Goal: Task Accomplishment & Management: Use online tool/utility

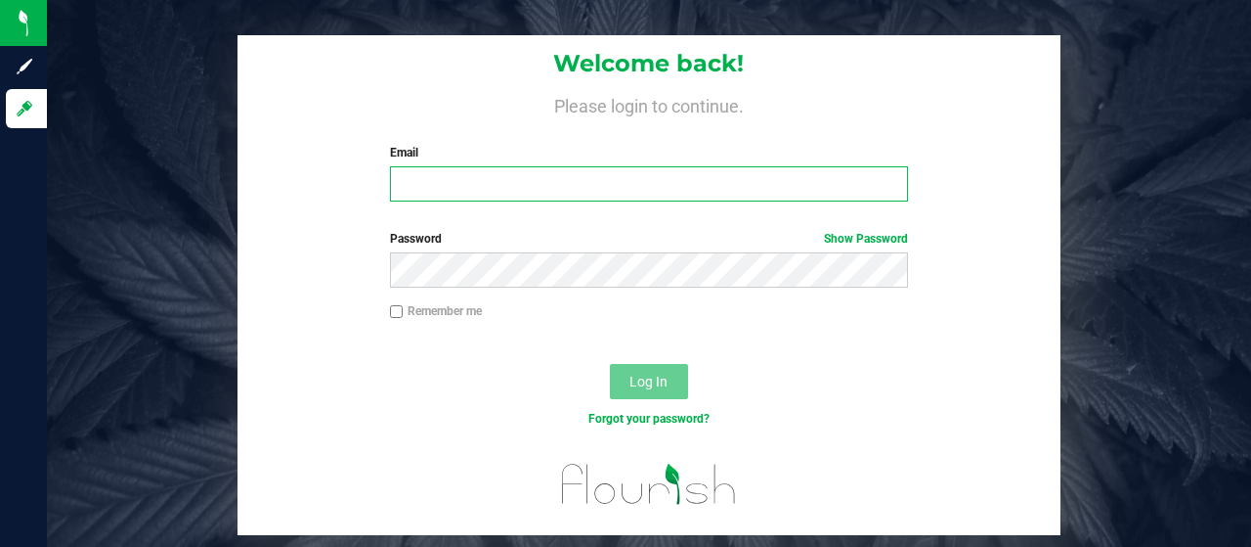
click at [538, 183] on input "Email" at bounding box center [649, 183] width 519 height 35
type input "hpetersen@liveparallel.com"
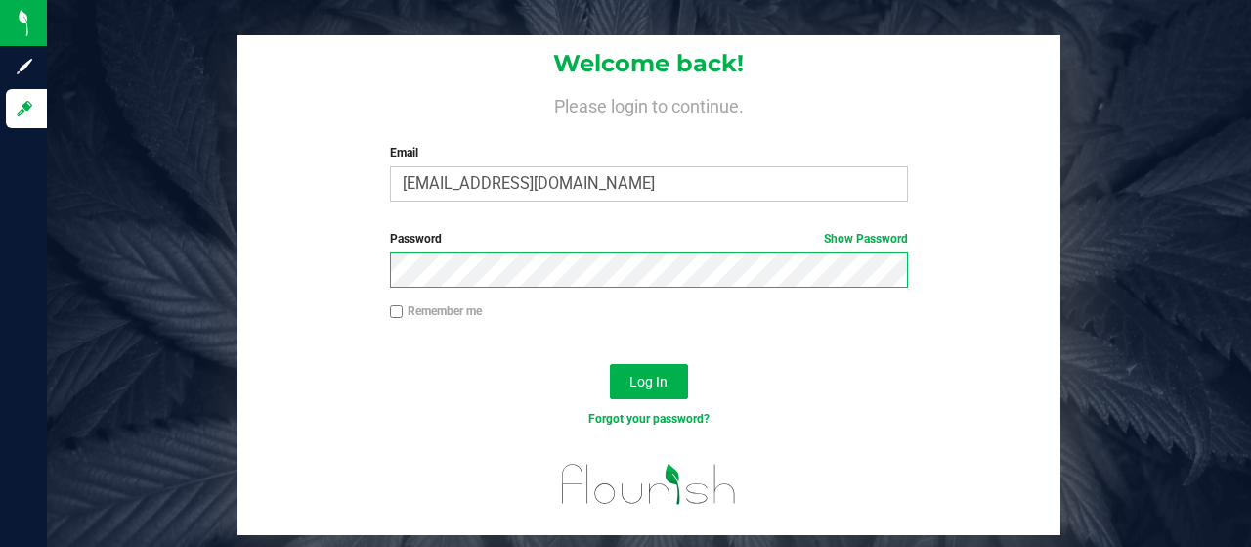
click at [610, 364] on button "Log In" at bounding box center [649, 381] width 78 height 35
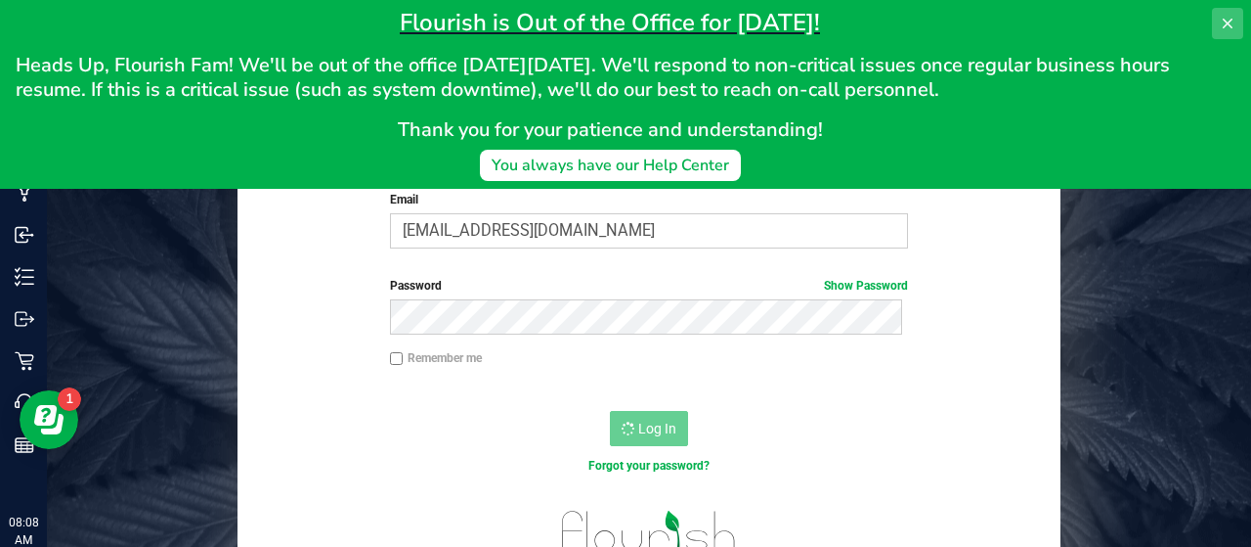
click at [1235, 28] on icon at bounding box center [1228, 24] width 16 height 16
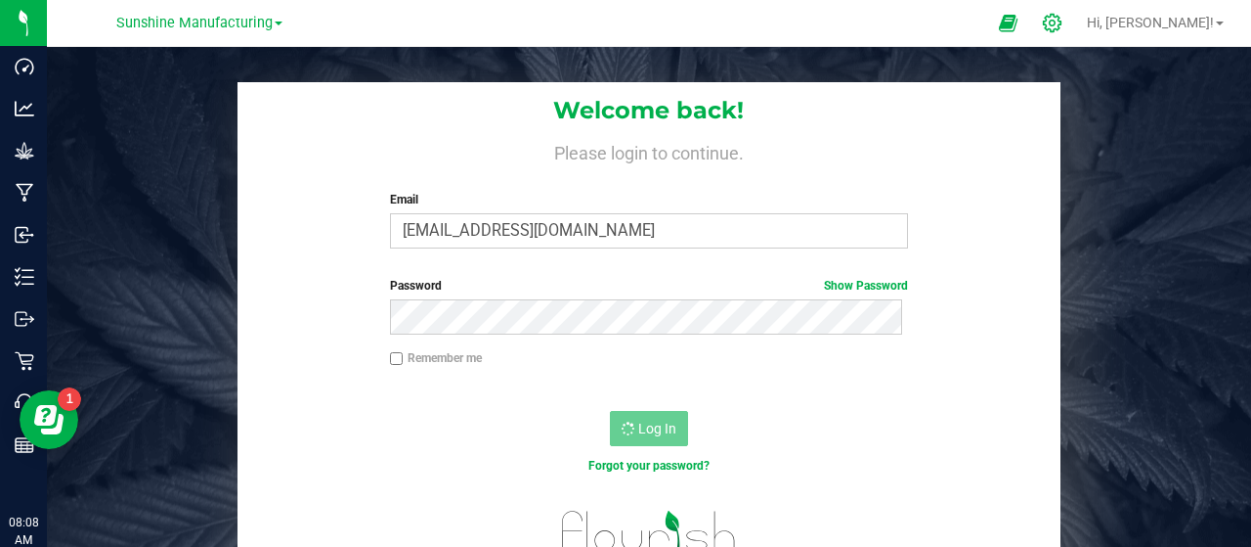
click at [1063, 26] on icon at bounding box center [1052, 23] width 21 height 21
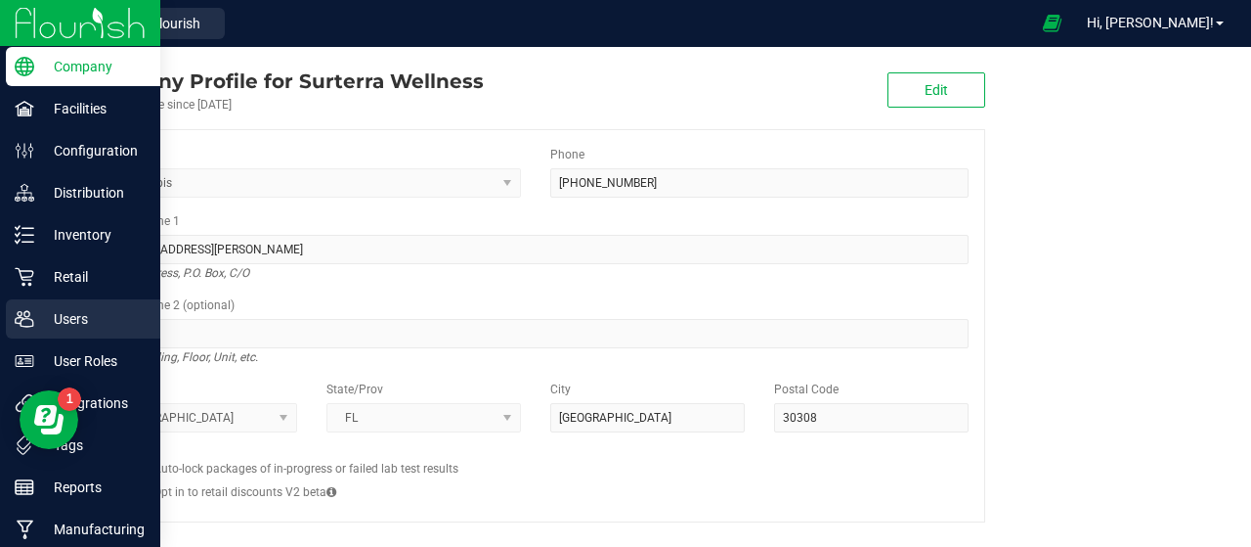
click at [27, 328] on icon at bounding box center [25, 319] width 20 height 20
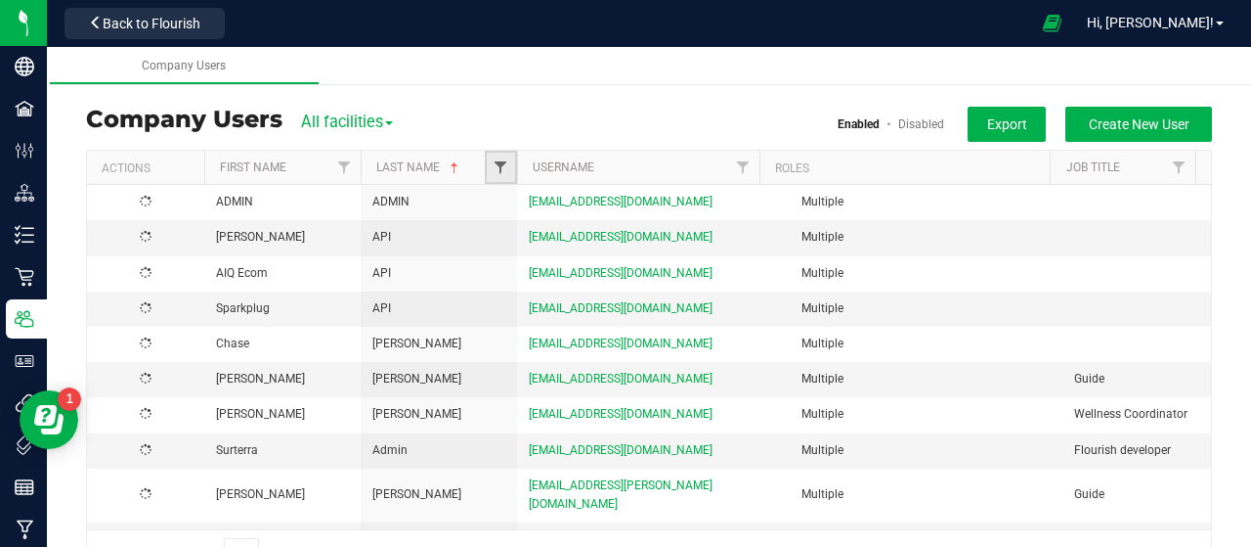
click at [497, 169] on span "Filter" at bounding box center [501, 167] width 16 height 16
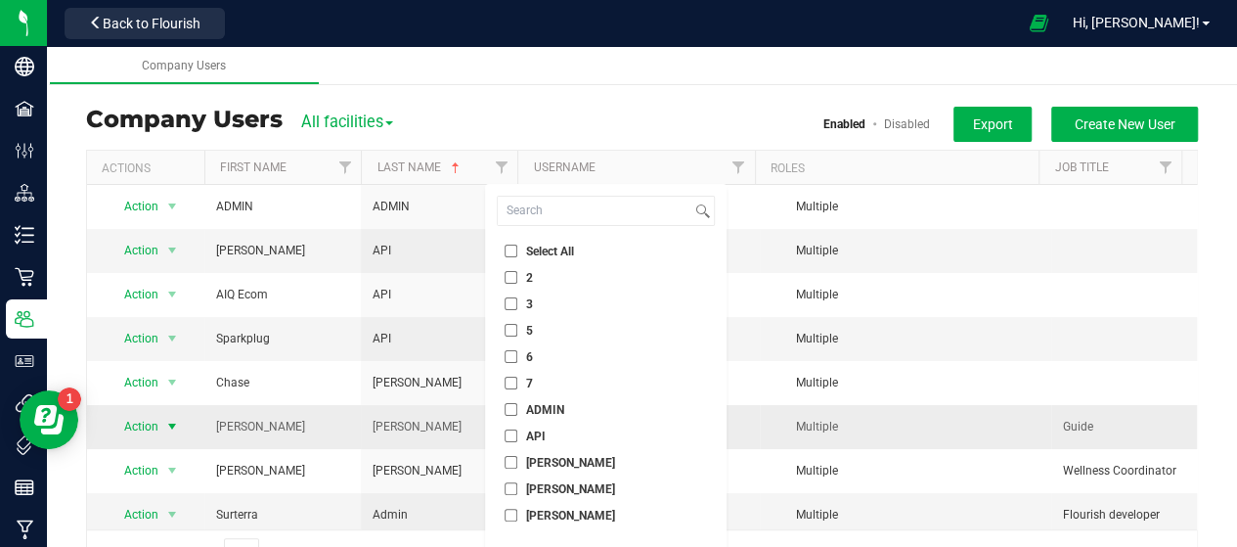
click at [145, 430] on span "Action" at bounding box center [134, 426] width 54 height 27
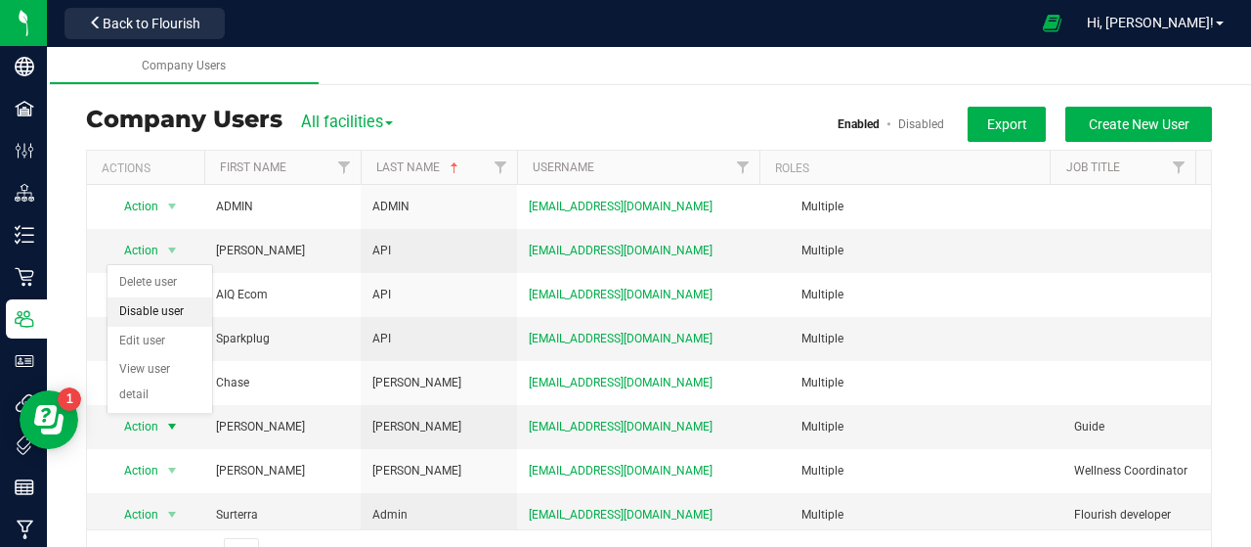
click at [156, 314] on li "Disable user" at bounding box center [160, 311] width 105 height 29
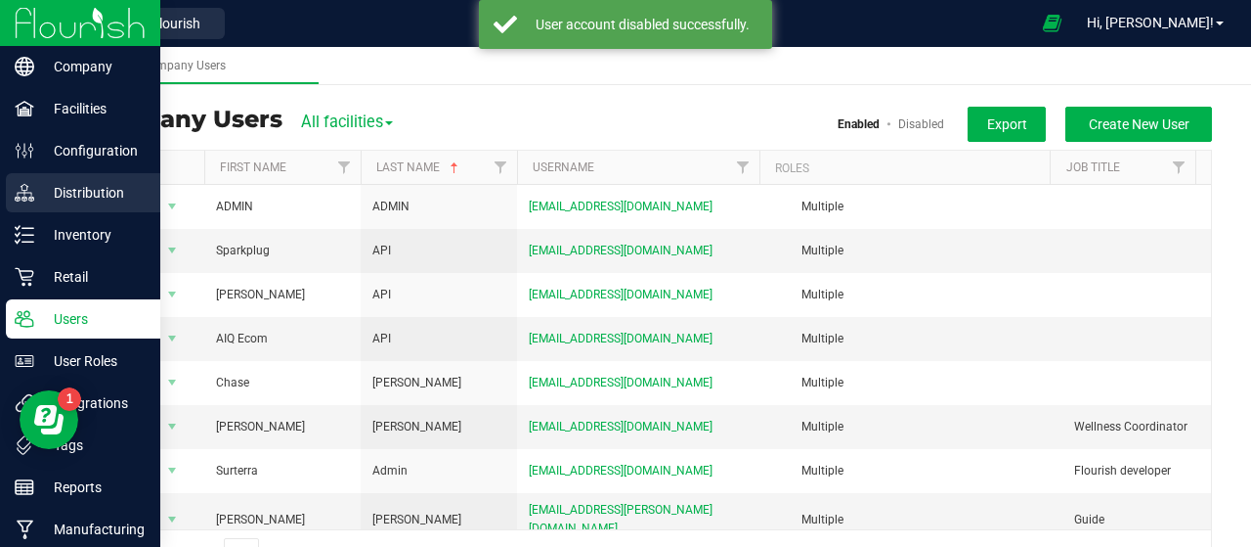
click at [37, 183] on p "Distribution" at bounding box center [92, 192] width 117 height 23
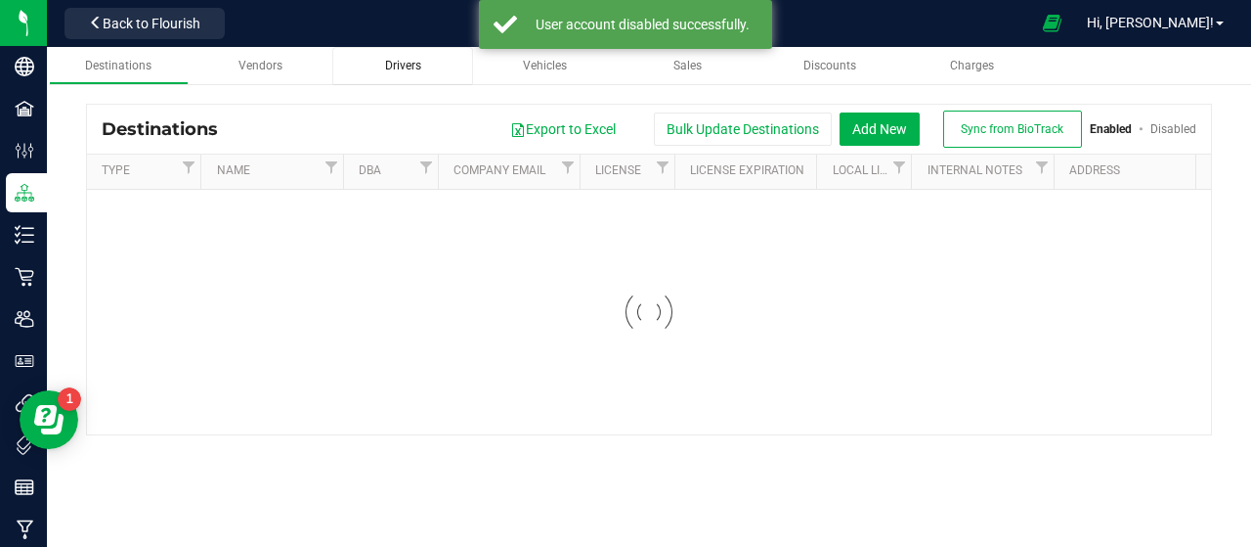
click at [402, 65] on span "Drivers" at bounding box center [403, 66] width 36 height 14
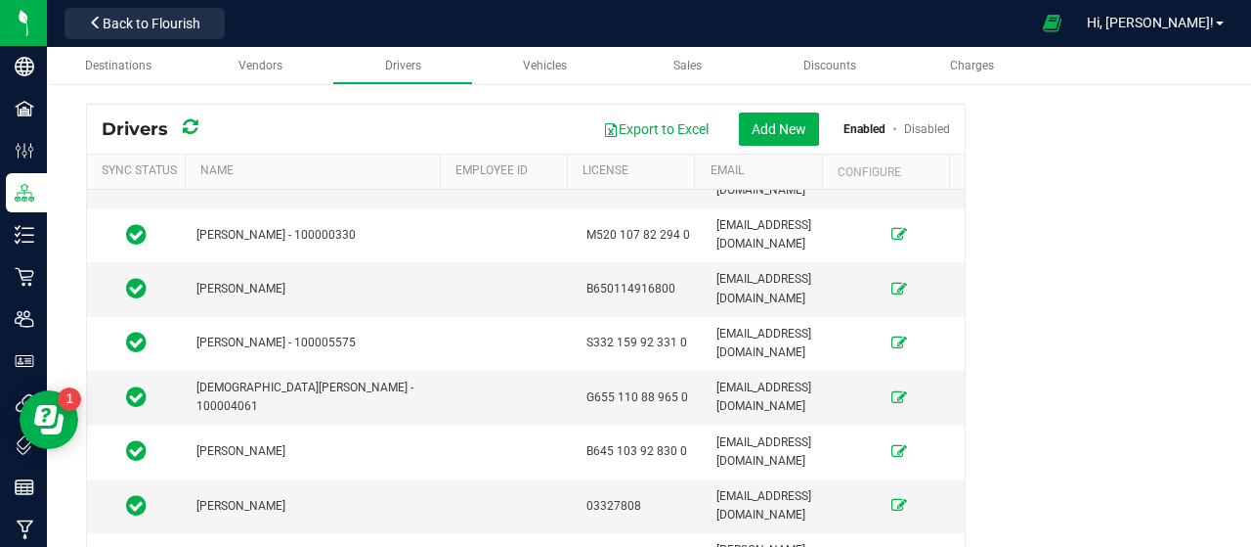
scroll to position [3353, 0]
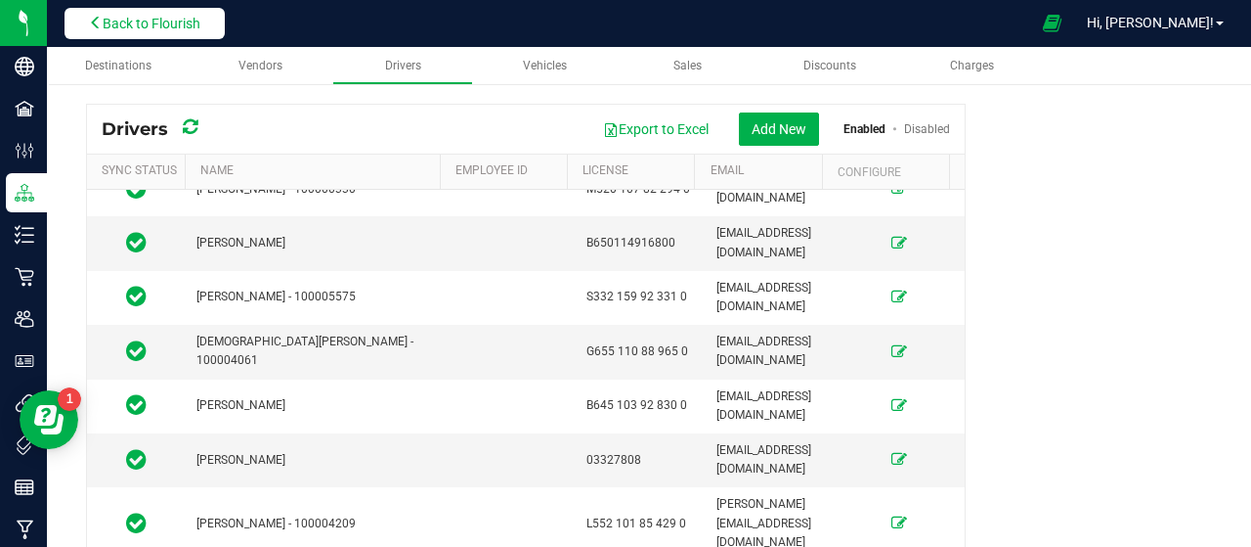
click at [121, 33] on button "Back to Flourish" at bounding box center [145, 23] width 160 height 31
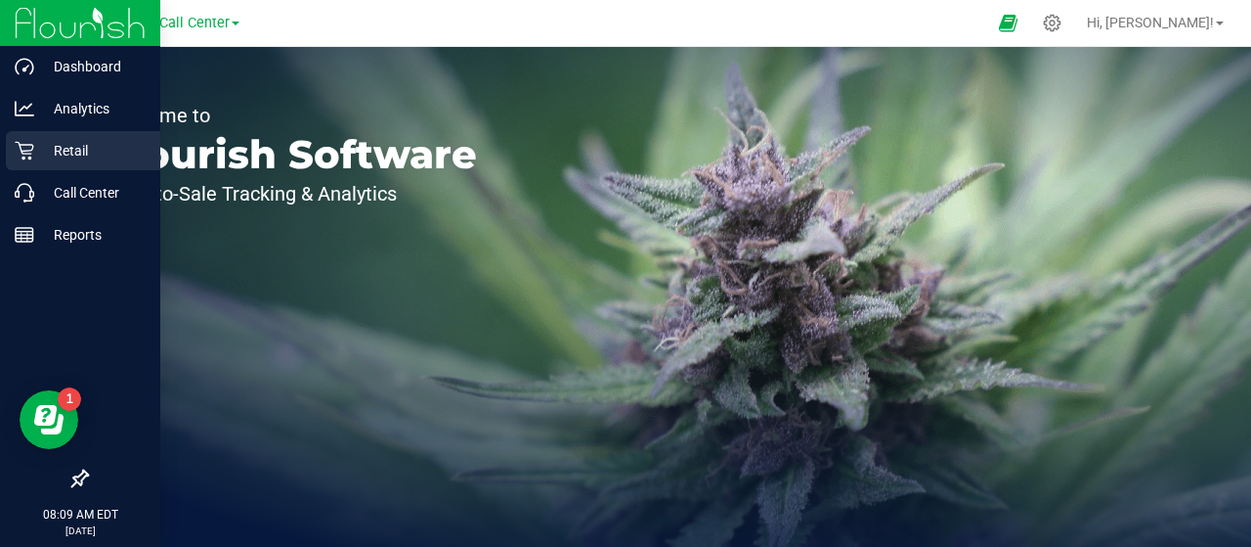
click at [37, 148] on p "Retail" at bounding box center [92, 150] width 117 height 23
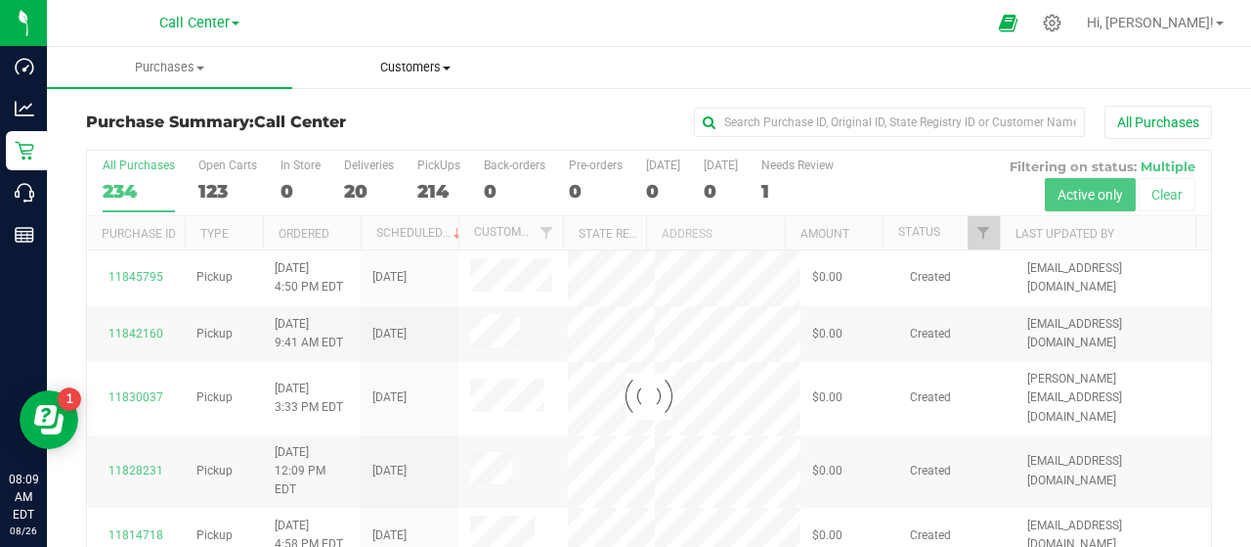
click at [426, 61] on span "Customers" at bounding box center [414, 68] width 243 height 18
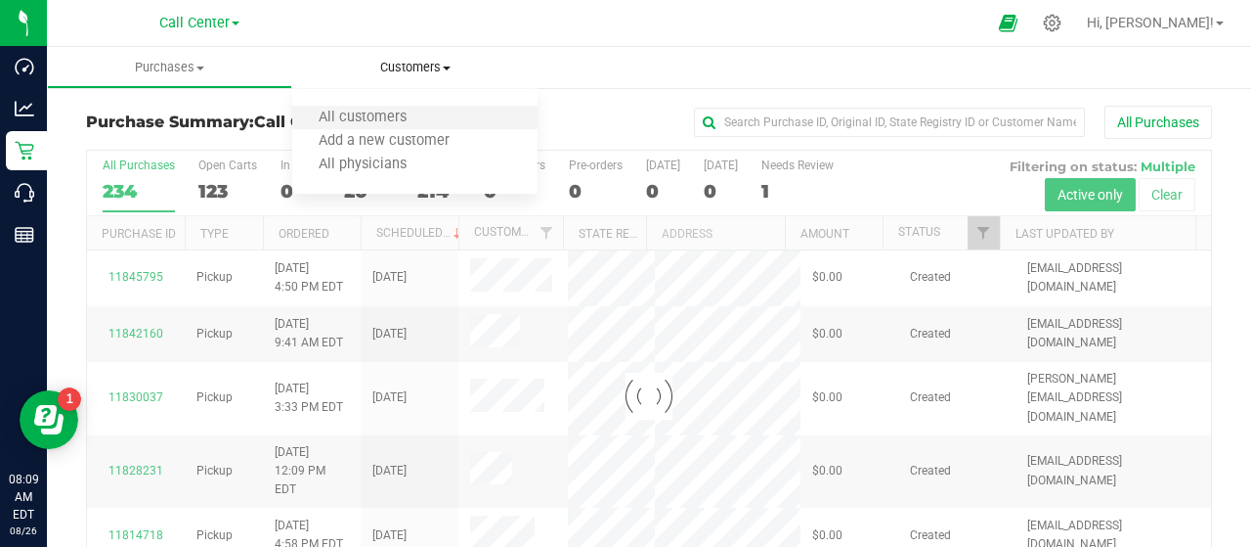
click at [404, 127] on li "All customers" at bounding box center [414, 118] width 245 height 23
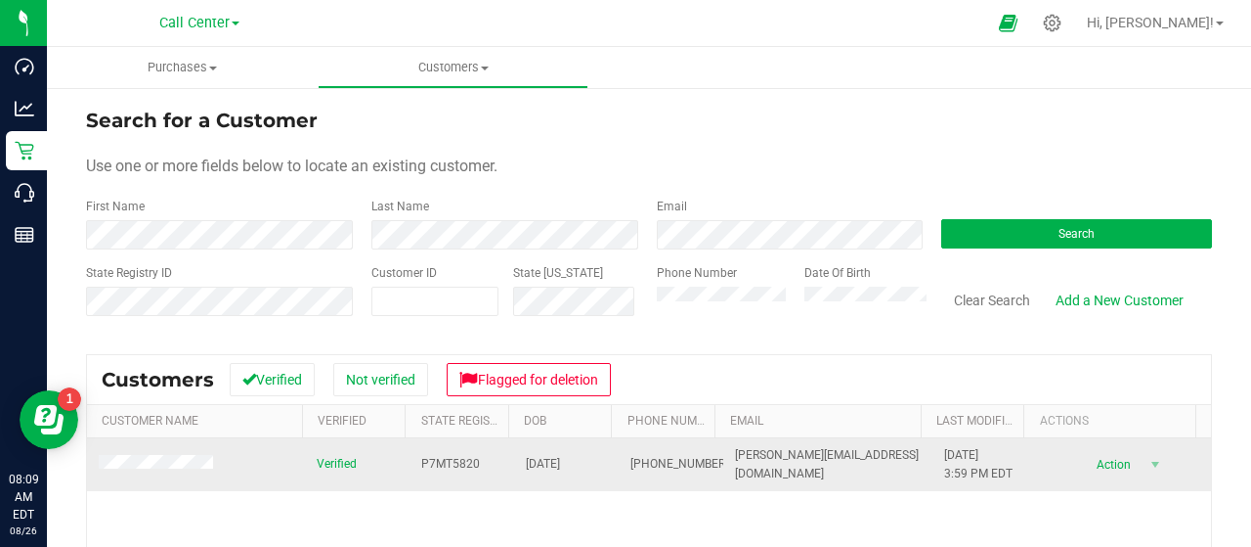
click at [184, 455] on span at bounding box center [159, 465] width 120 height 21
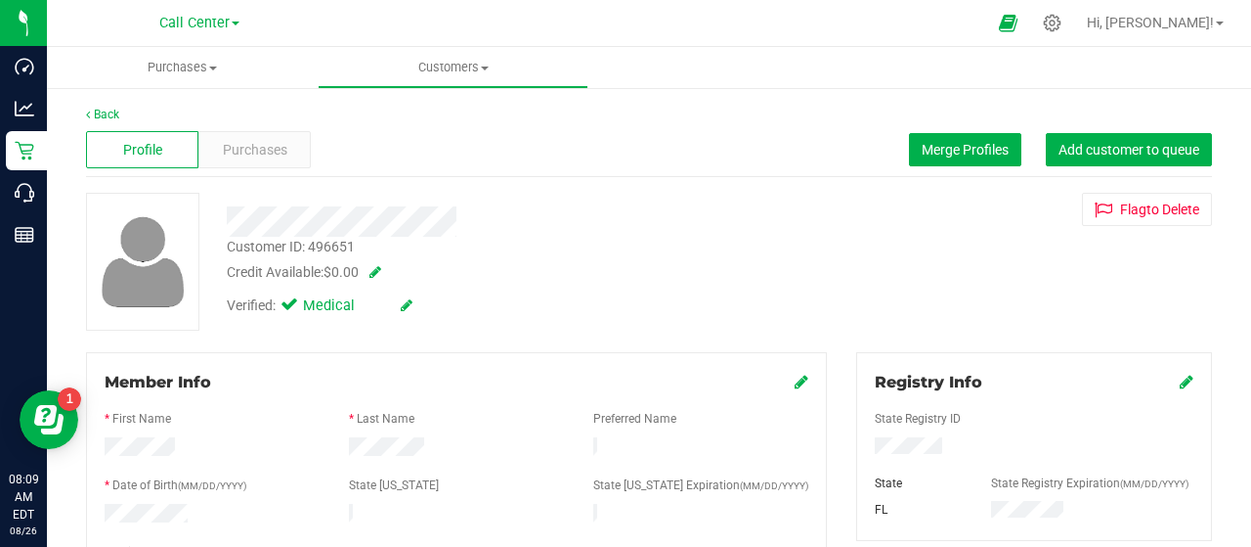
drag, startPoint x: 1250, startPoint y: 73, endPoint x: 1250, endPoint y: 134, distance: 60.6
click at [1250, 134] on div "Purchases Summary of purchases Fulfillment All purchases Customers All customer…" at bounding box center [649, 297] width 1205 height 500
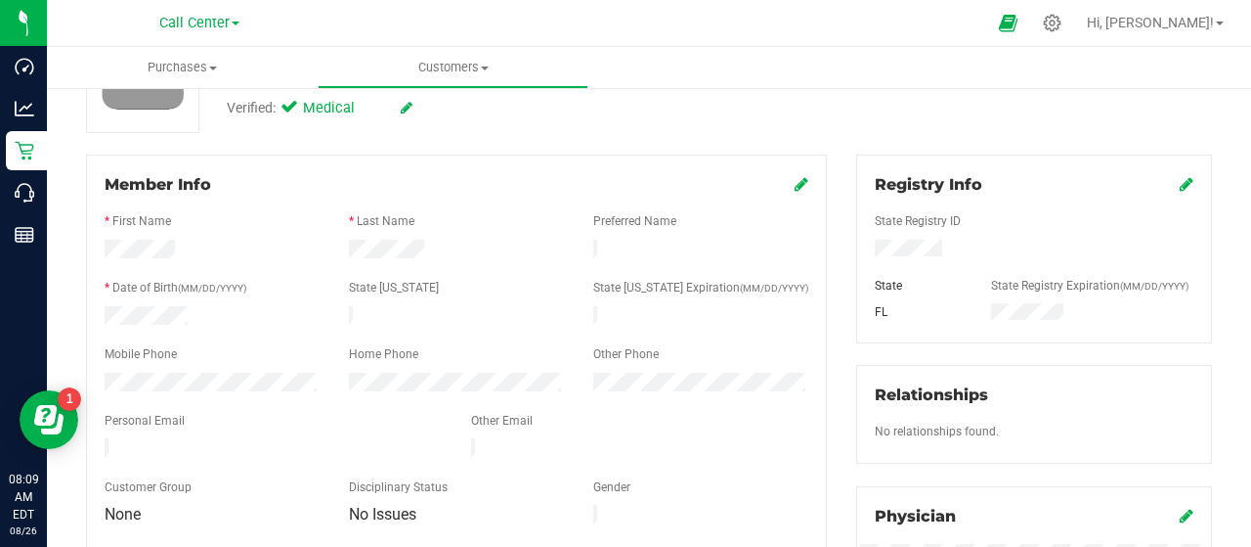
scroll to position [152, 0]
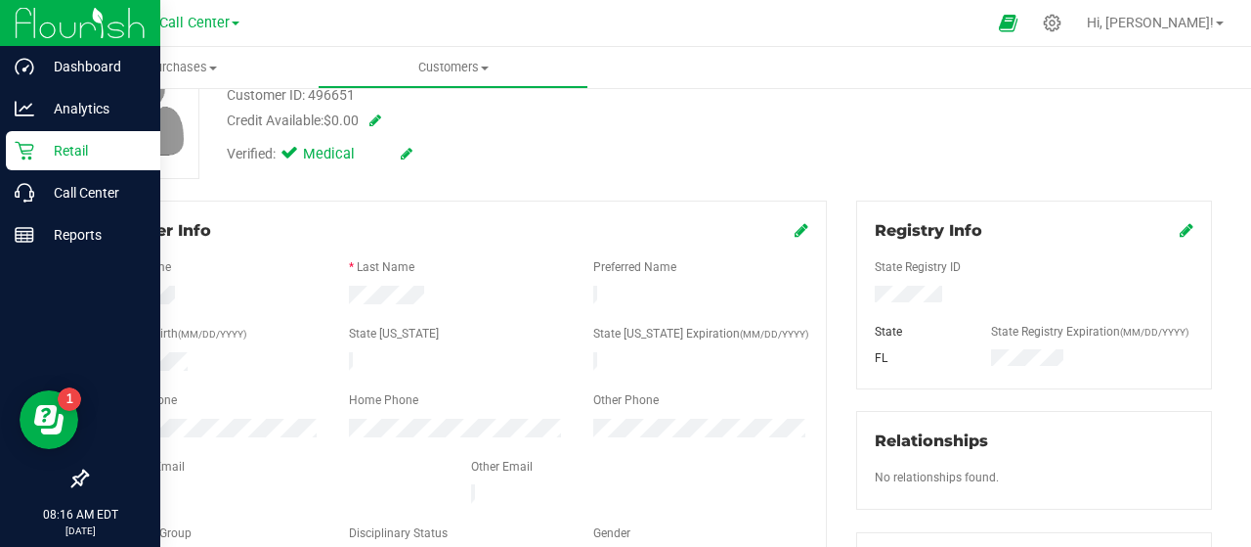
click at [34, 152] on p "Retail" at bounding box center [92, 150] width 117 height 23
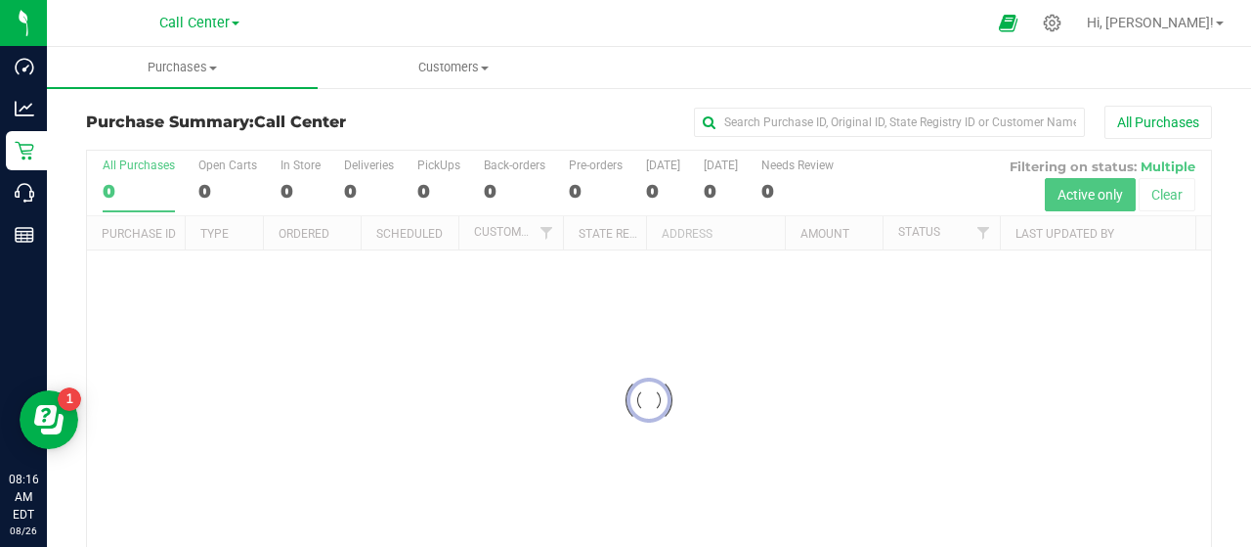
click at [232, 24] on span at bounding box center [236, 24] width 8 height 4
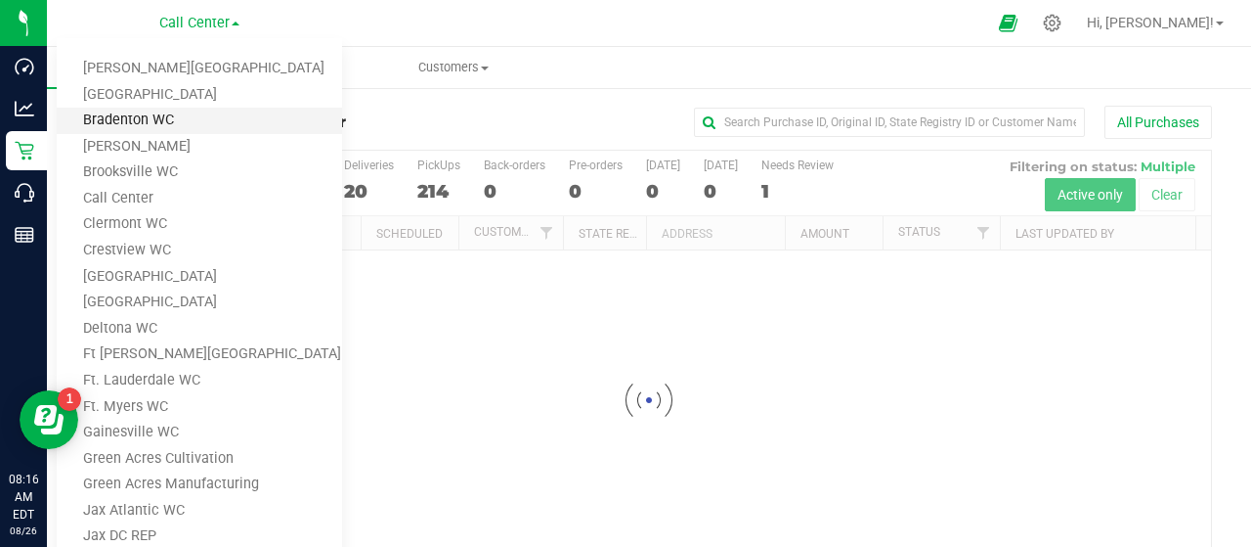
click at [204, 128] on link "Bradenton WC" at bounding box center [199, 121] width 285 height 26
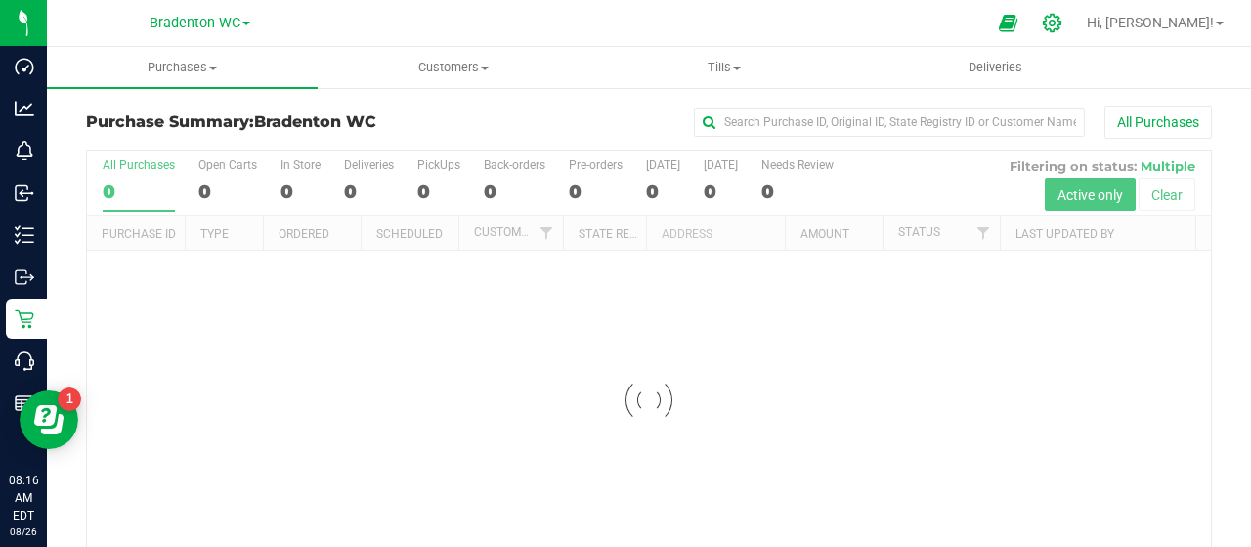
click at [1063, 26] on icon at bounding box center [1052, 23] width 21 height 21
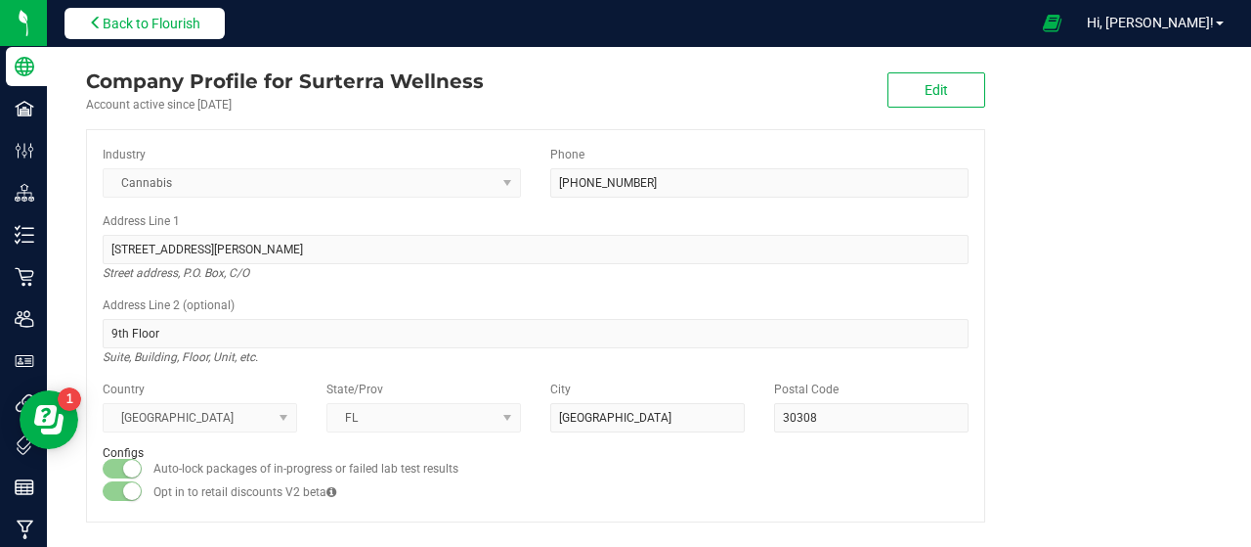
click at [174, 20] on span "Back to Flourish" at bounding box center [152, 24] width 98 height 16
click at [138, 30] on span "Back to Flourish" at bounding box center [152, 24] width 98 height 16
click at [127, 30] on span "Back to Flourish" at bounding box center [152, 24] width 98 height 16
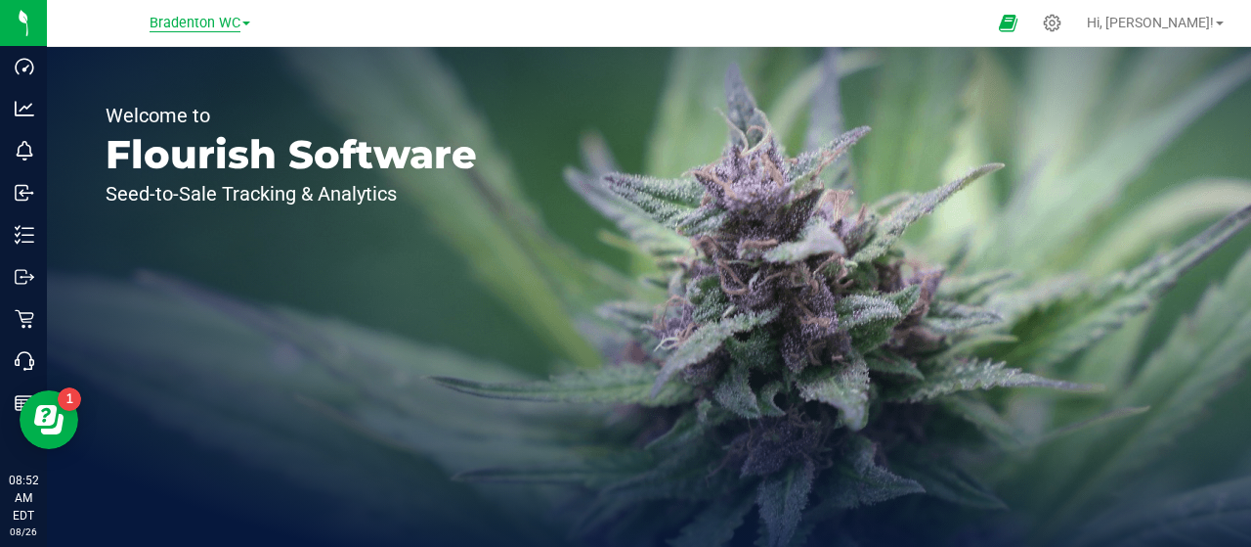
click at [155, 17] on span "Bradenton WC" at bounding box center [195, 24] width 91 height 18
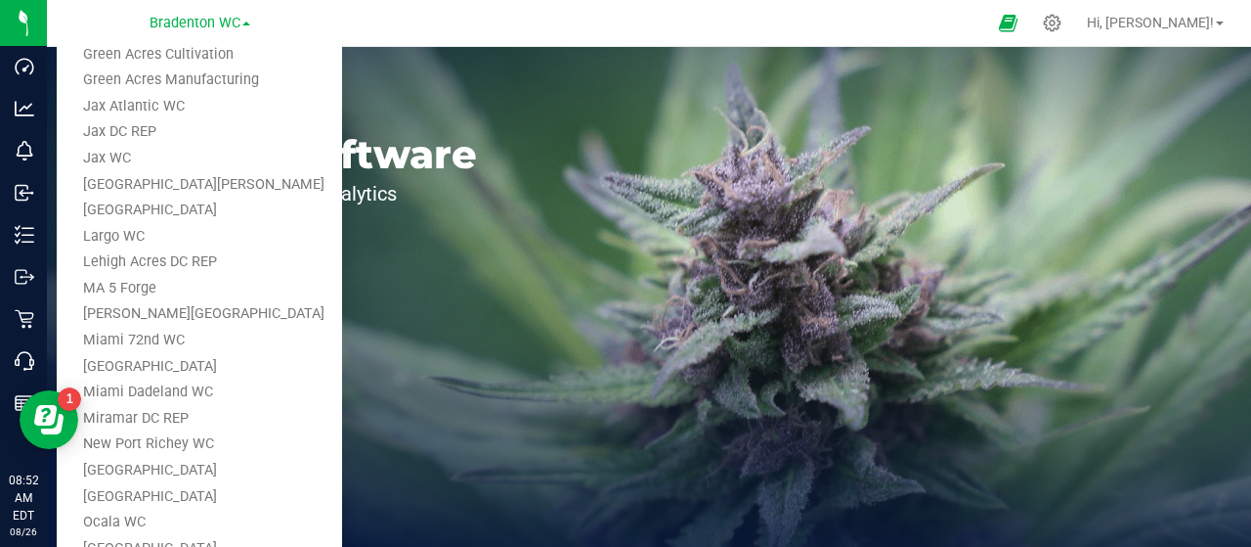
scroll to position [377, 0]
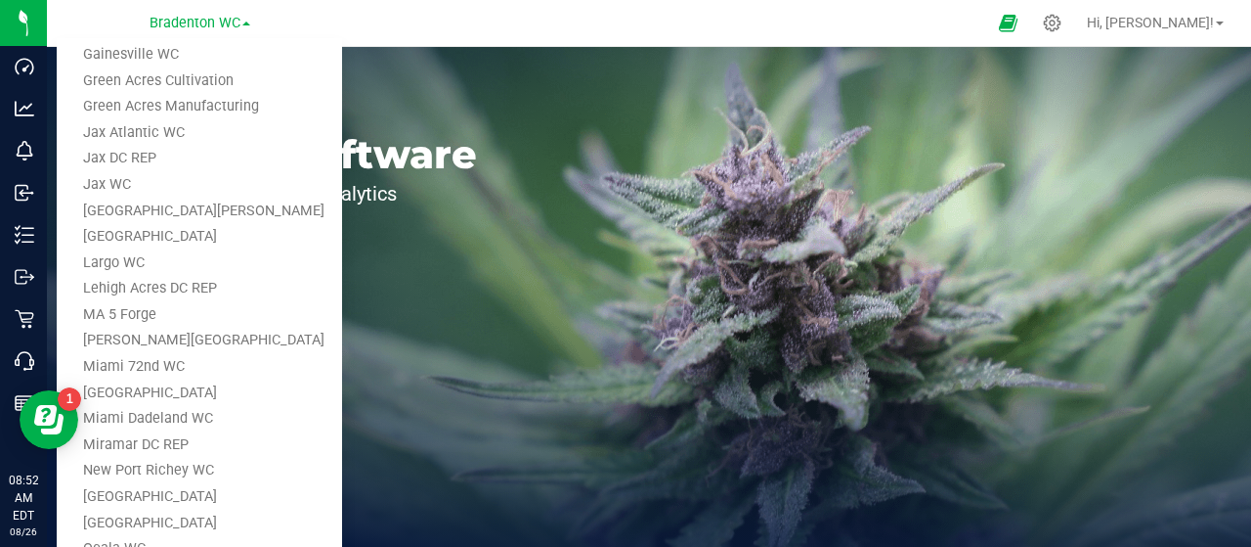
click at [1104, 189] on div "Welcome to Flourish Software Seed-to-Sale Tracking & Analytics" at bounding box center [649, 297] width 1205 height 500
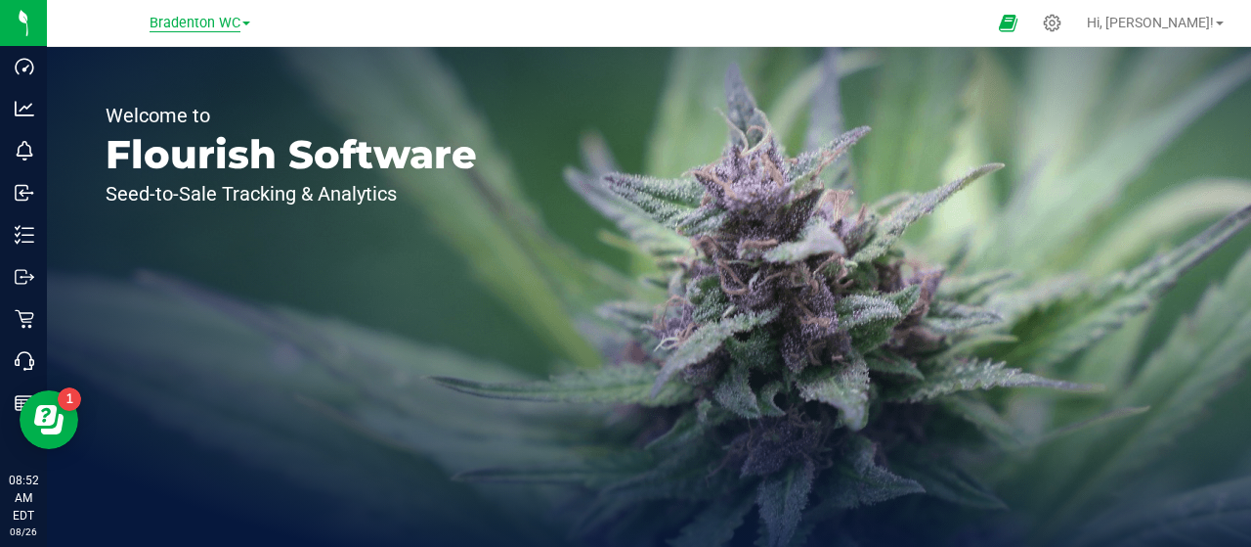
click at [186, 28] on span "Bradenton WC" at bounding box center [195, 24] width 91 height 18
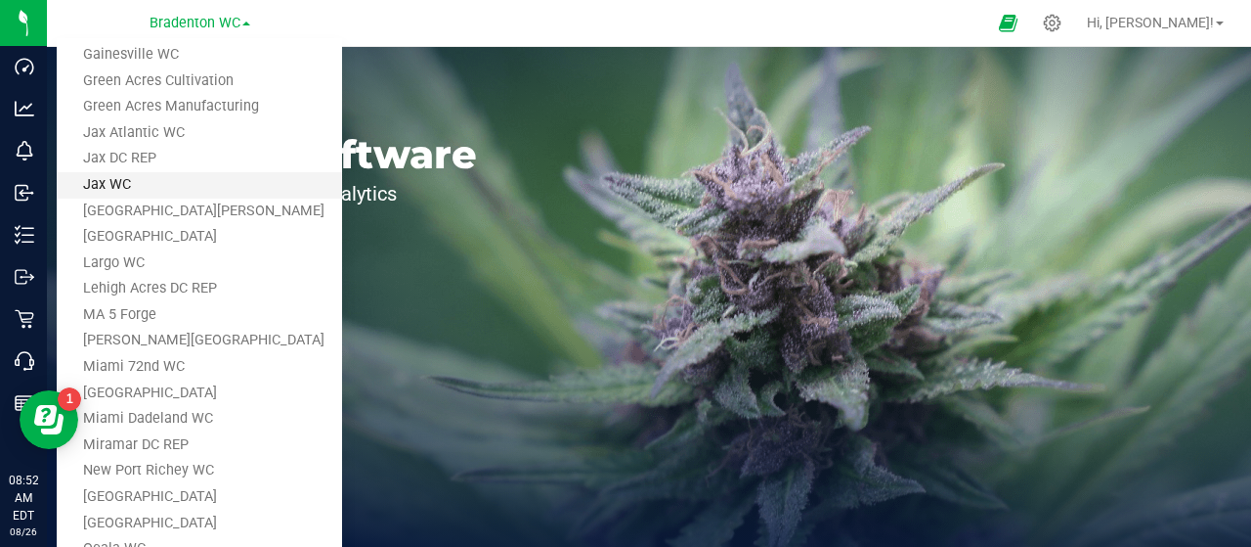
click at [150, 184] on link "Jax WC" at bounding box center [199, 185] width 285 height 26
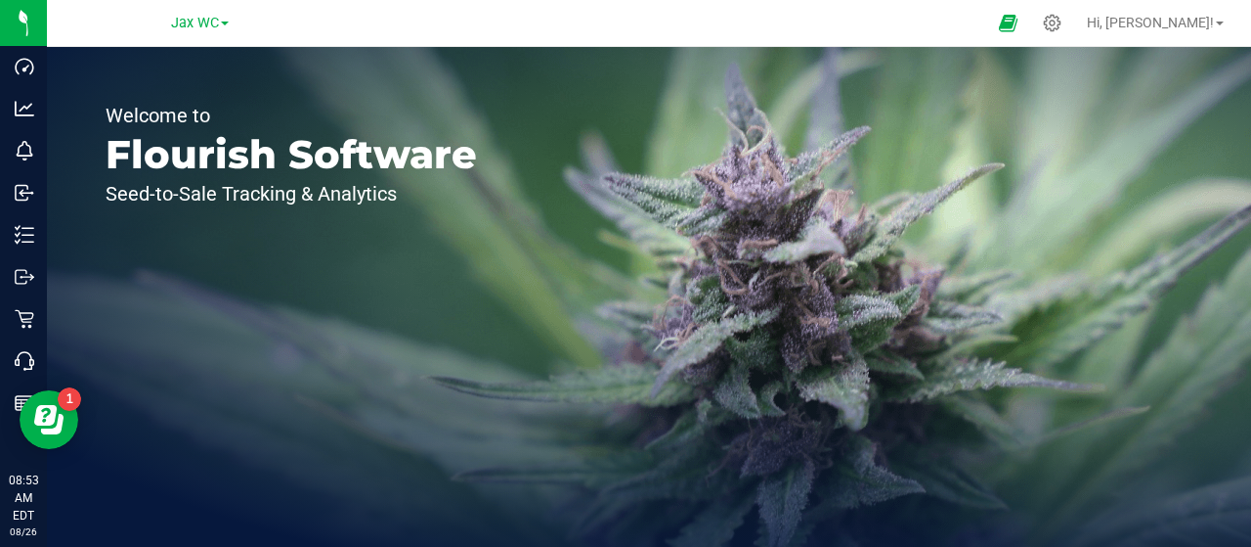
click at [1075, 392] on div "Welcome to Flourish Software Seed-to-Sale Tracking & Analytics" at bounding box center [649, 297] width 1205 height 500
click at [1062, 26] on icon at bounding box center [1052, 23] width 19 height 19
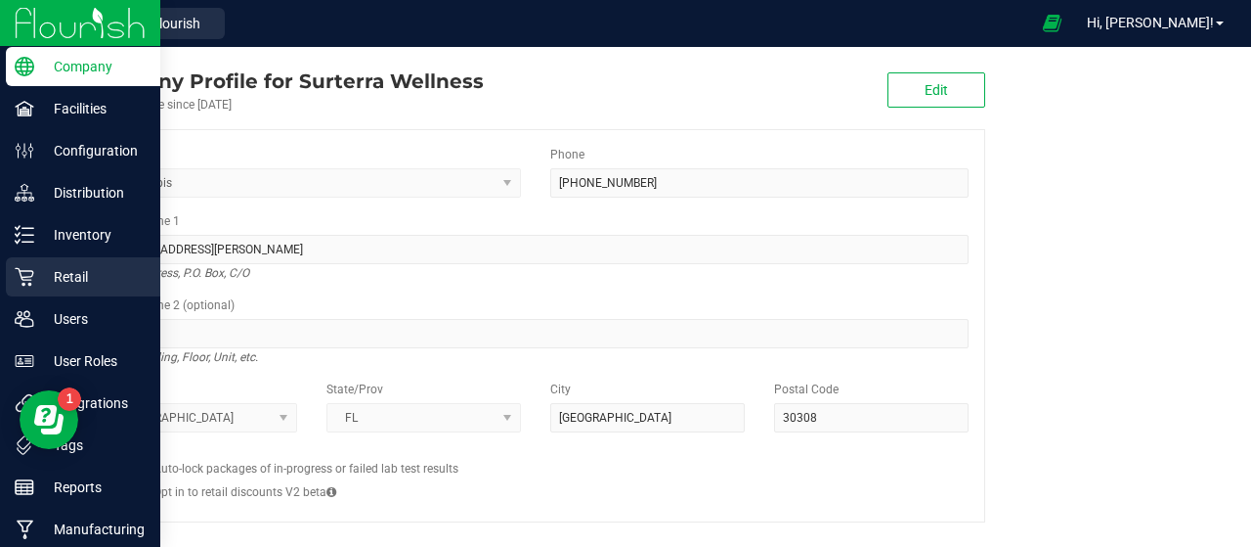
click at [53, 286] on p "Retail" at bounding box center [92, 276] width 117 height 23
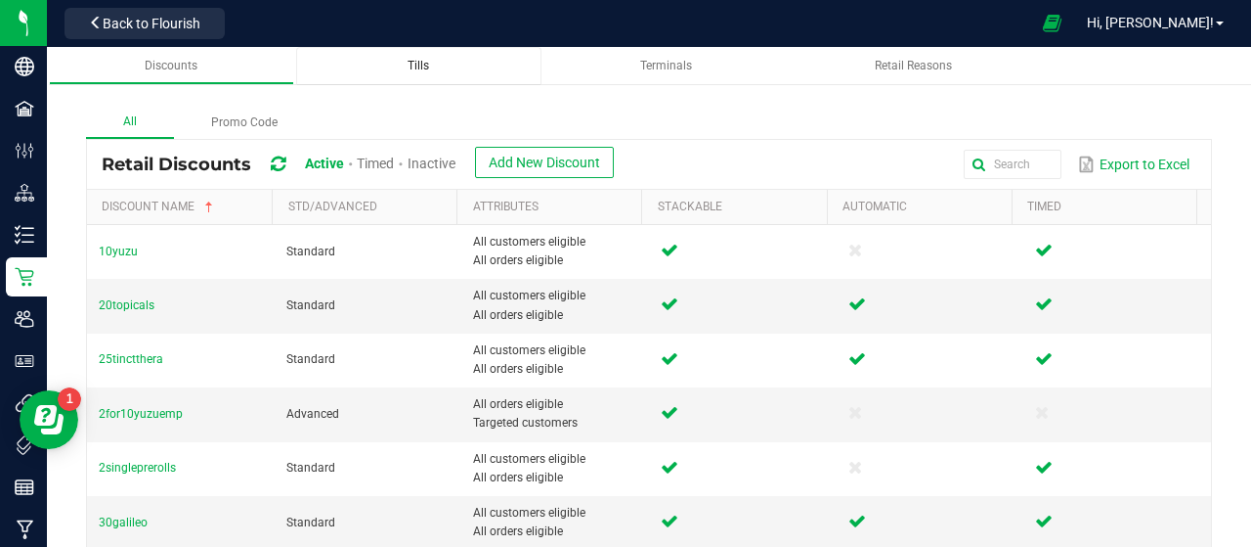
click at [428, 78] on link "Tills" at bounding box center [418, 66] width 245 height 38
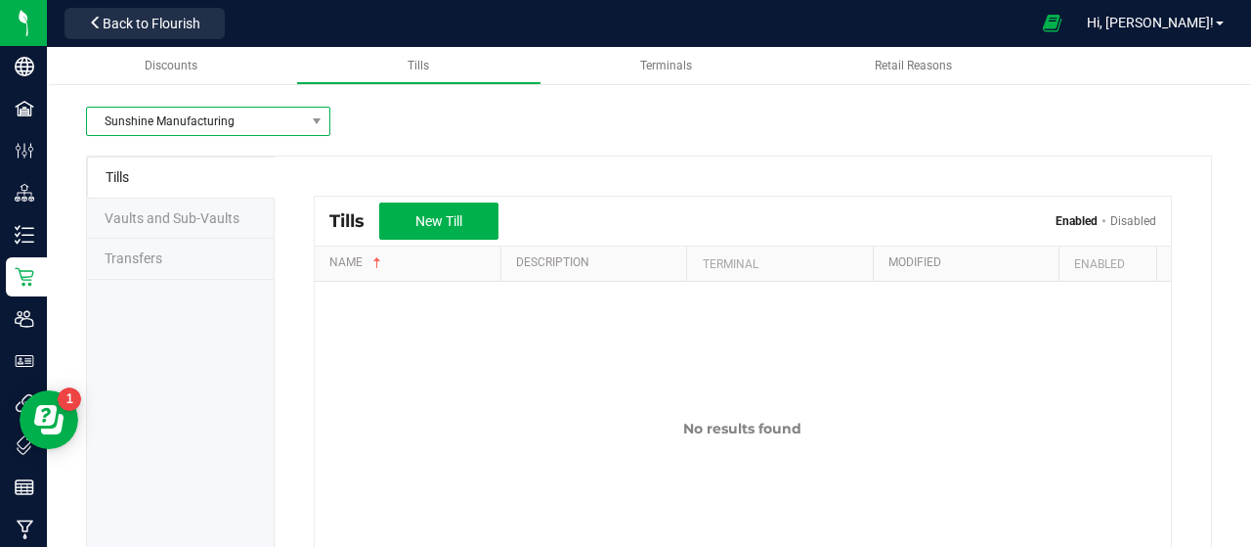
click at [249, 130] on span "Sunshine Manufacturing" at bounding box center [196, 121] width 218 height 27
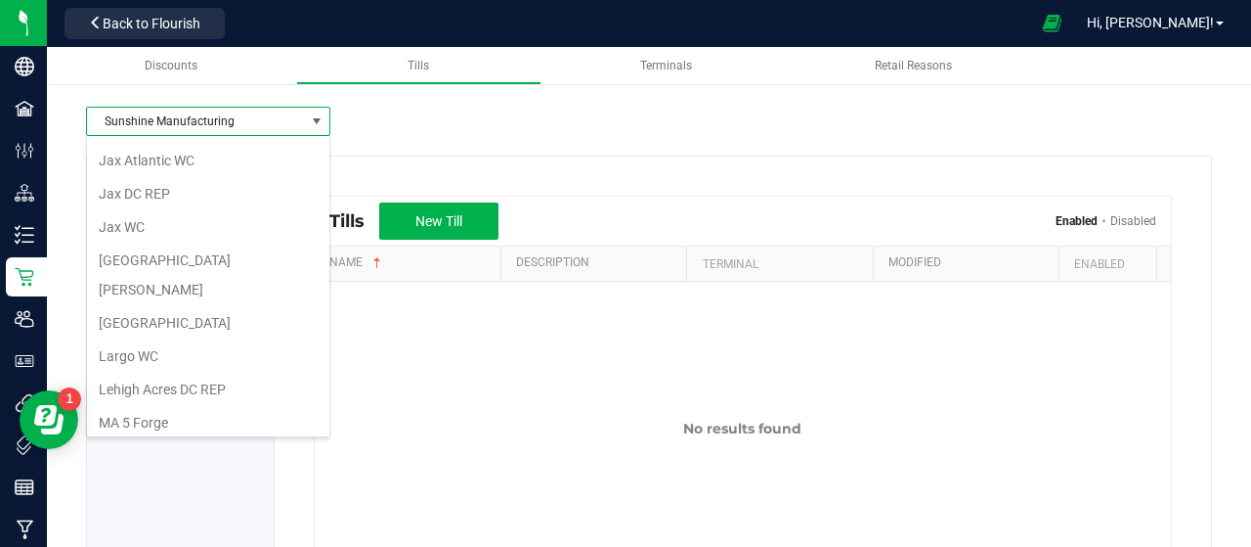
scroll to position [576, 0]
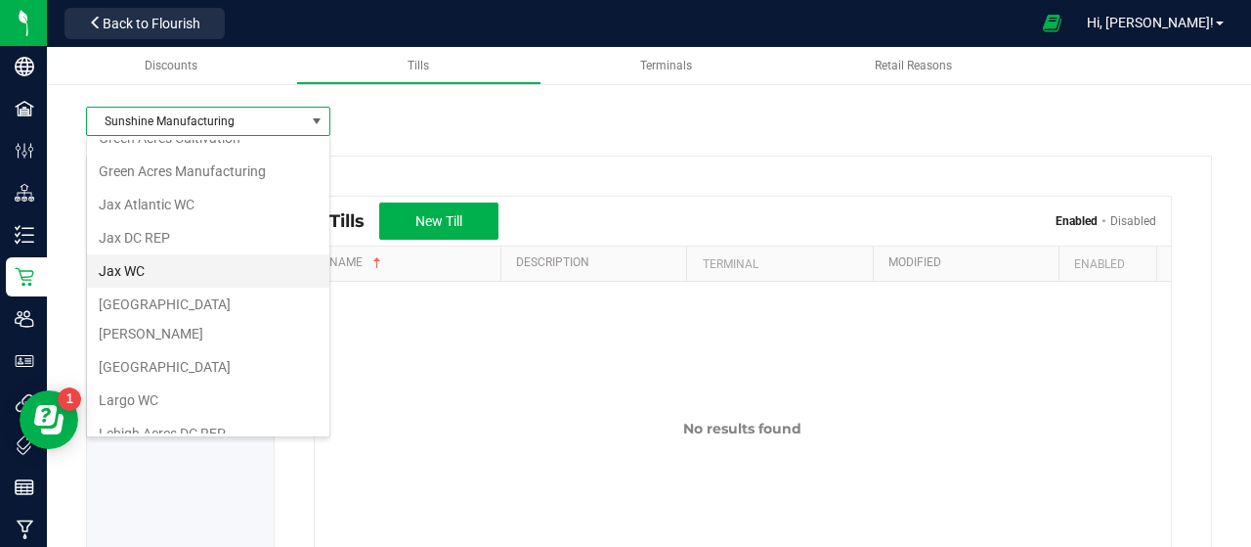
click at [276, 254] on li "Jax WC" at bounding box center [208, 270] width 242 height 33
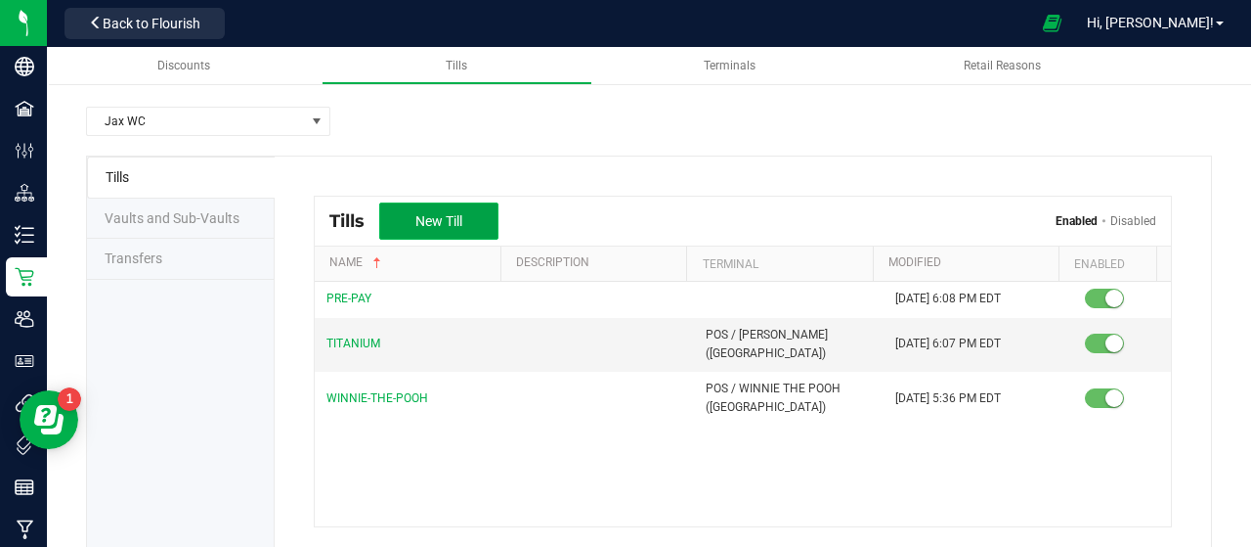
click at [427, 216] on span "New Till" at bounding box center [439, 221] width 47 height 16
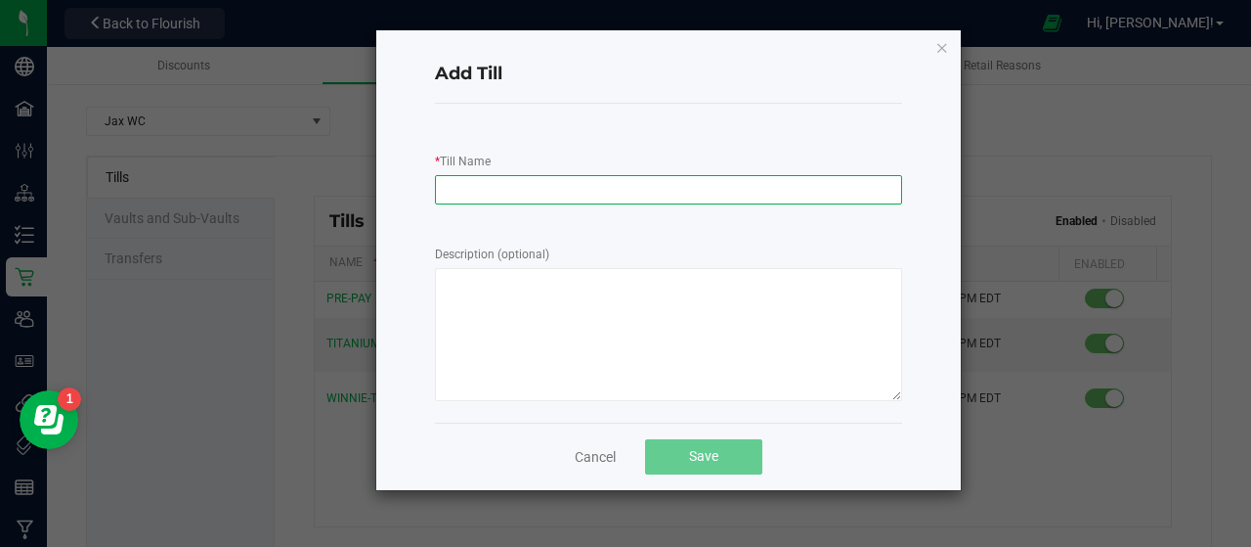
click at [514, 193] on input "* Till Name" at bounding box center [668, 189] width 467 height 29
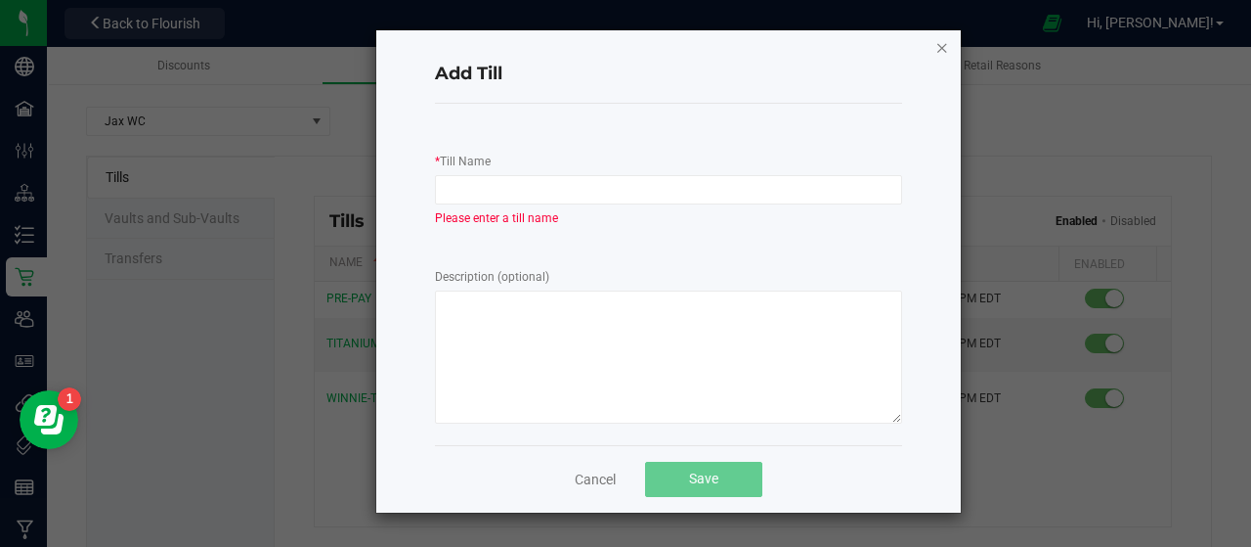
click at [939, 44] on icon "button" at bounding box center [943, 46] width 14 height 23
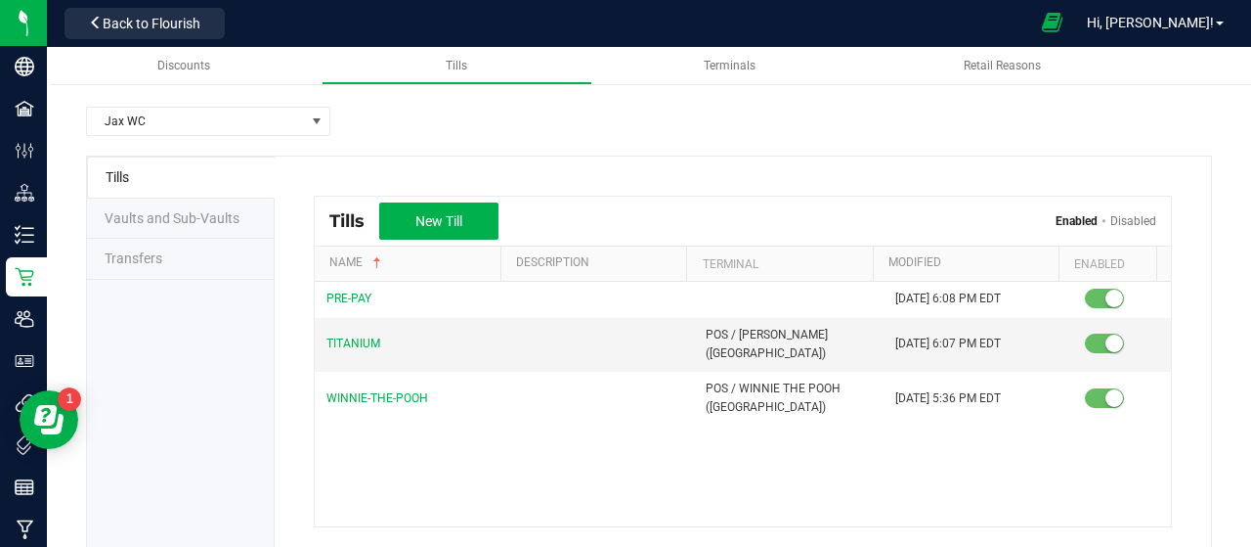
click at [1063, 27] on icon at bounding box center [1052, 23] width 21 height 22
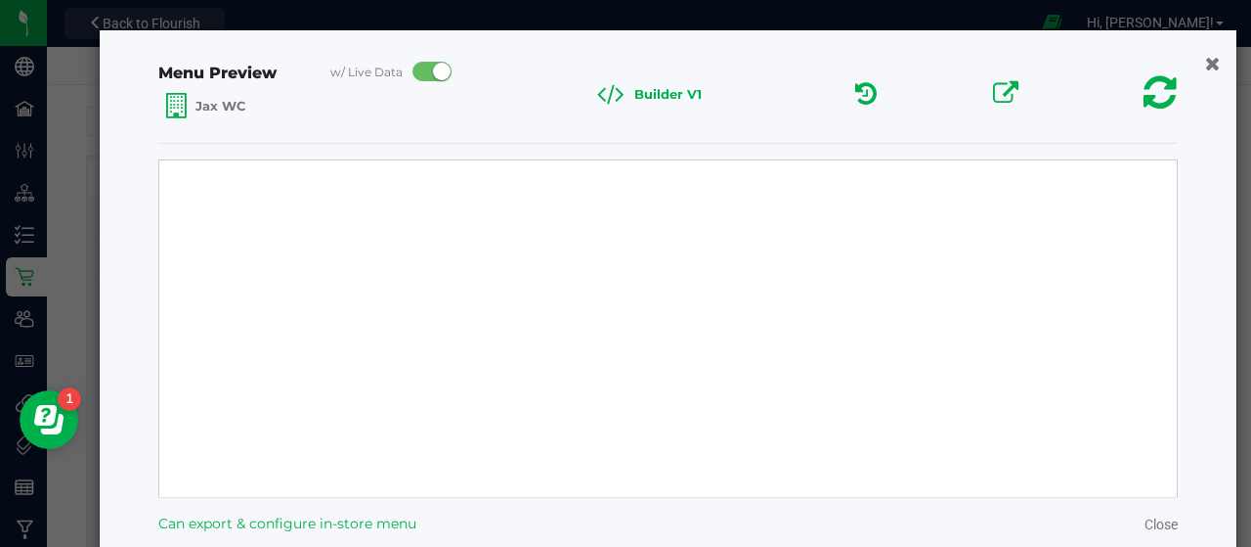
select select "Source Sans Pro"
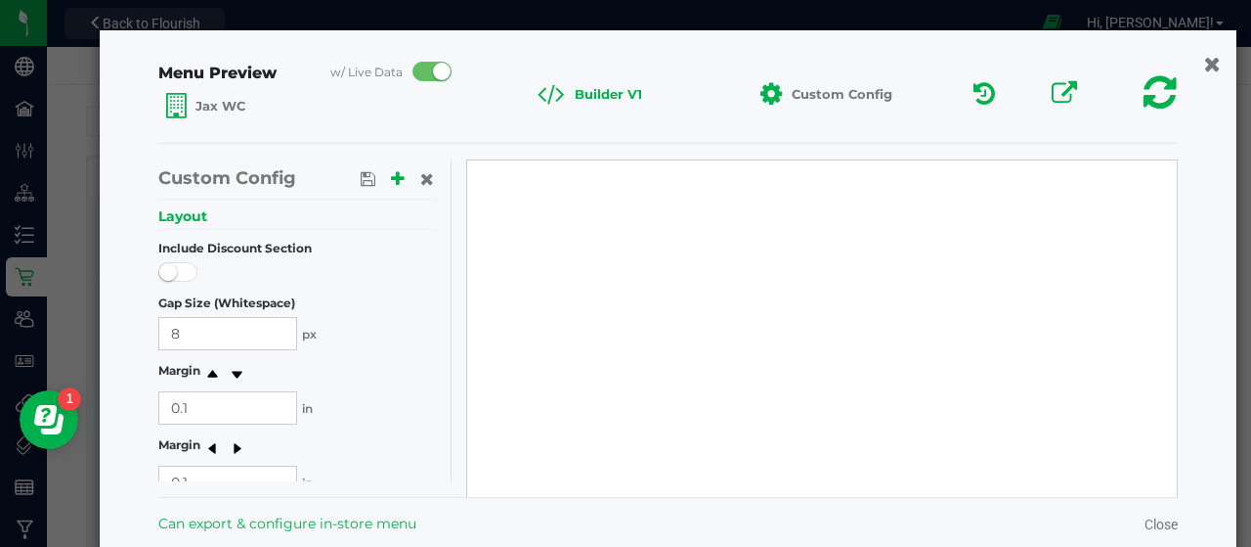
click at [1205, 67] on icon "button" at bounding box center [1213, 63] width 17 height 21
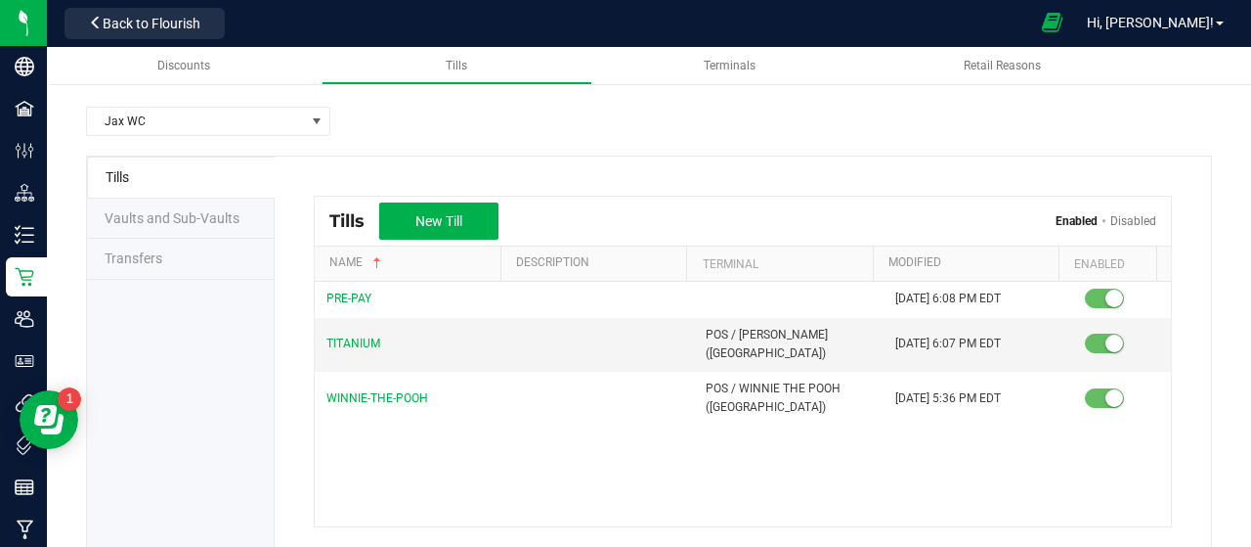
click at [1063, 26] on icon at bounding box center [1052, 23] width 21 height 22
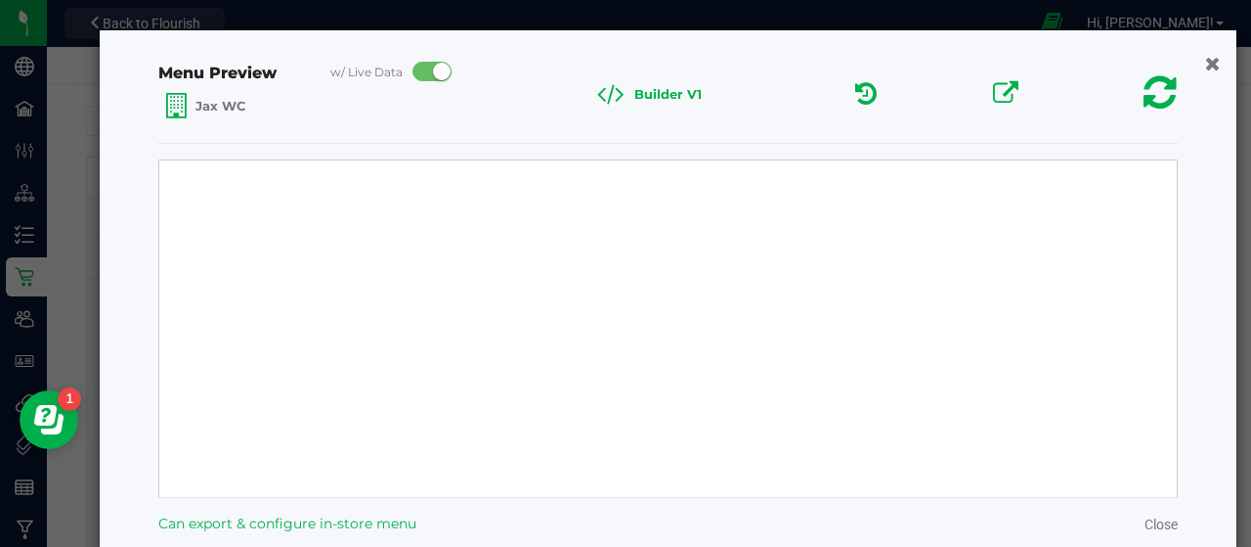
select select "Source Sans Pro"
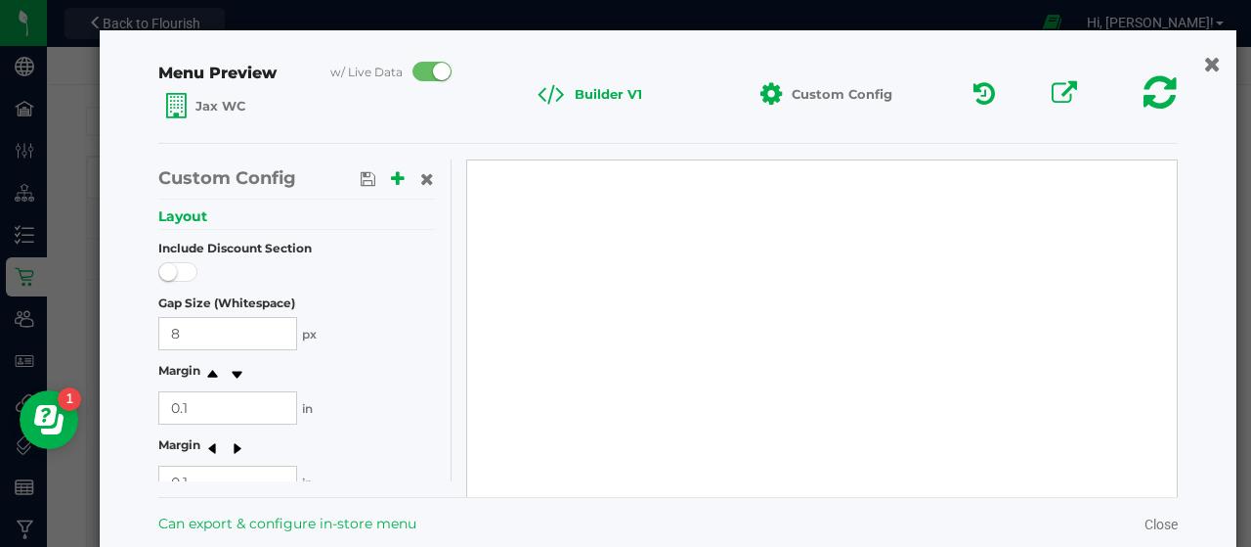
click at [1205, 53] on icon "button" at bounding box center [1213, 63] width 17 height 21
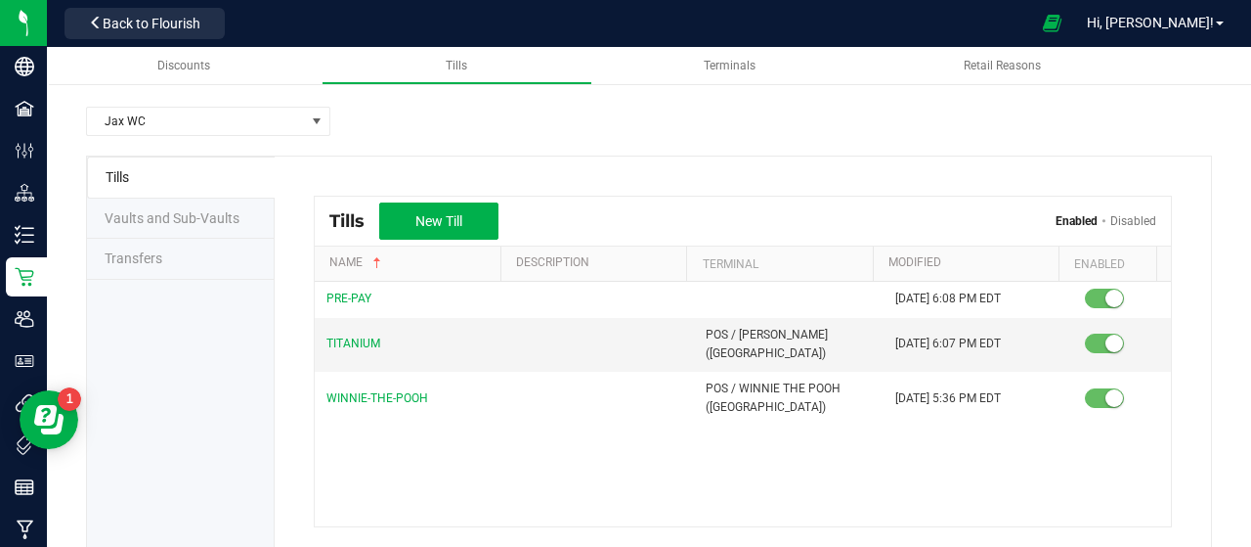
click at [1052, 99] on div "Jax [PERSON_NAME] Vaults and Sub-Vaults Transfers Tills New Till Enabled Disabl…" at bounding box center [649, 386] width 1205 height 676
click at [1117, 216] on link "Disabled" at bounding box center [1134, 221] width 46 height 14
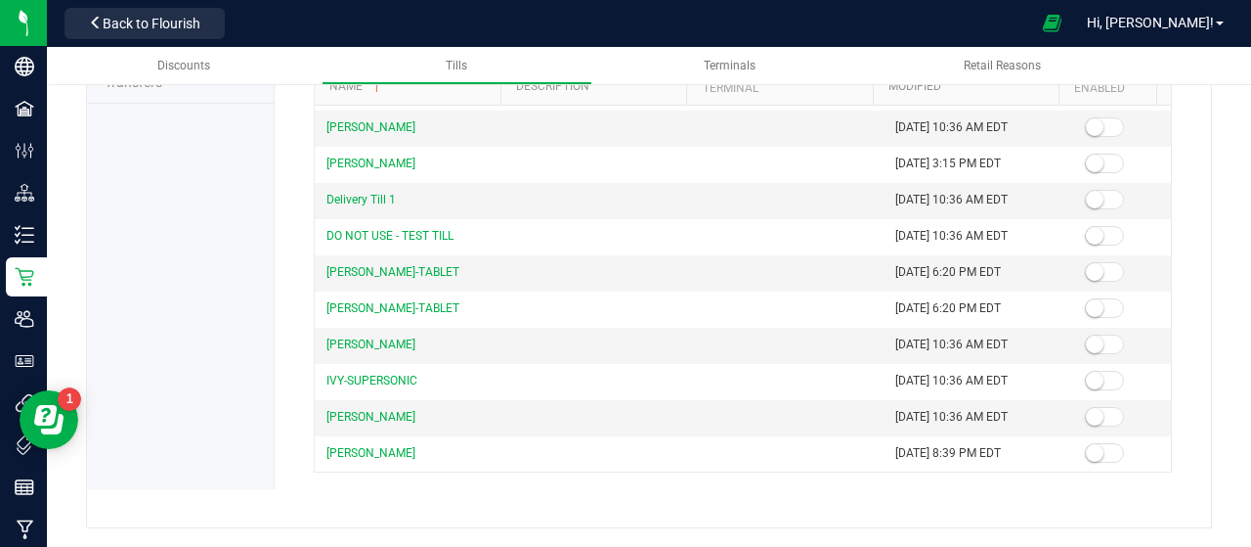
scroll to position [203, 0]
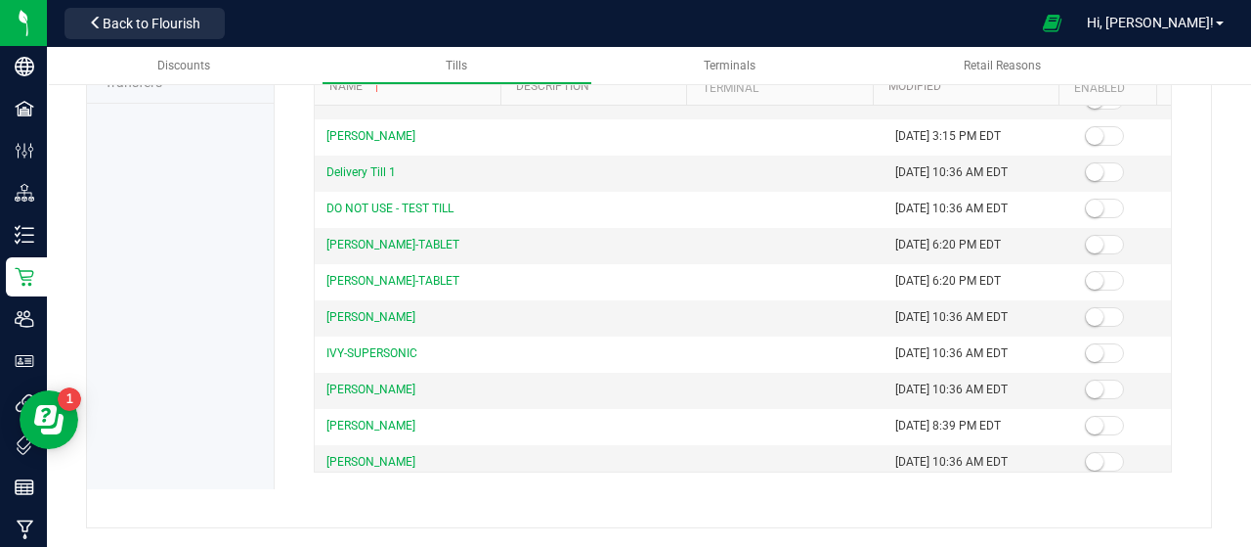
click at [1228, 405] on div "Jax [PERSON_NAME] Vaults and Sub-Vaults Transfers Tills New Till Enabled Disabl…" at bounding box center [649, 210] width 1205 height 676
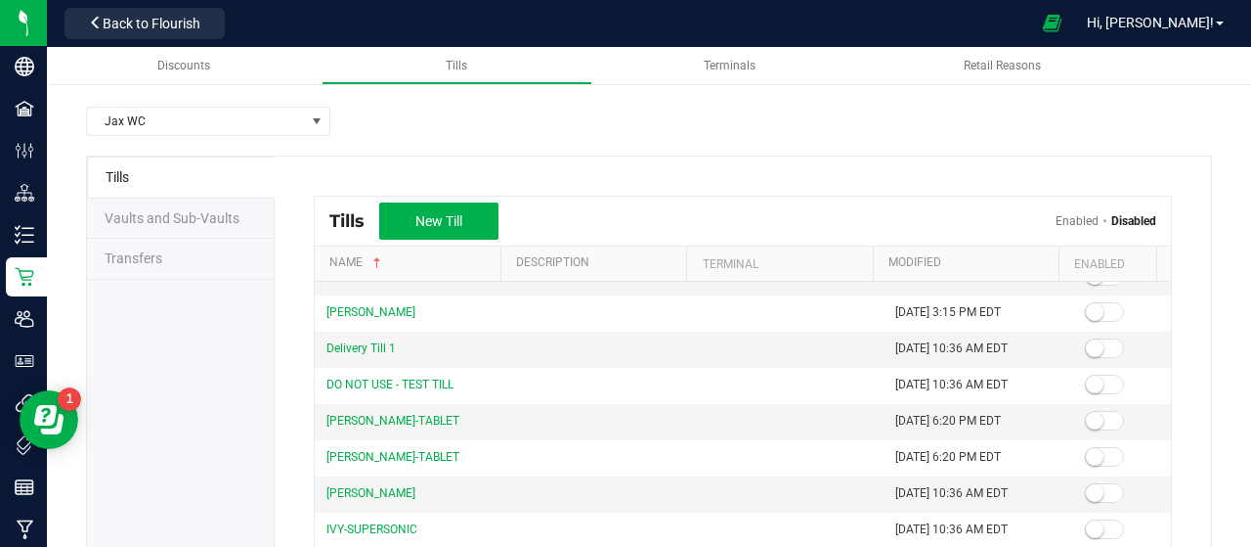
click at [1044, 211] on div "New Till Enabled Disabled" at bounding box center [767, 220] width 777 height 37
click at [1056, 217] on link "Enabled" at bounding box center [1077, 221] width 43 height 14
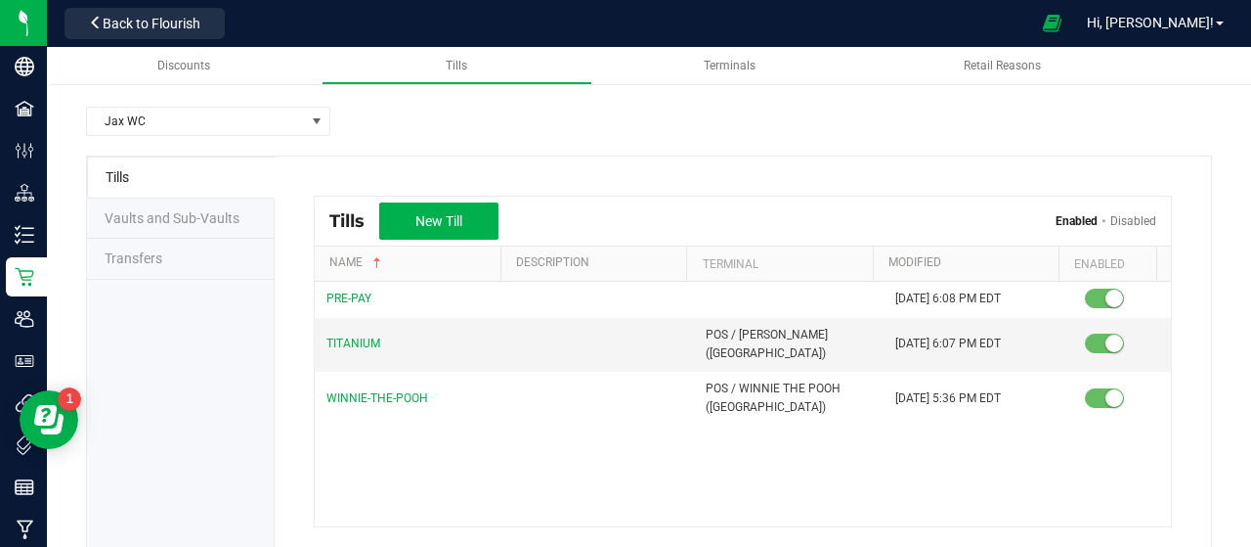
click at [1129, 225] on link "Disabled" at bounding box center [1134, 221] width 46 height 14
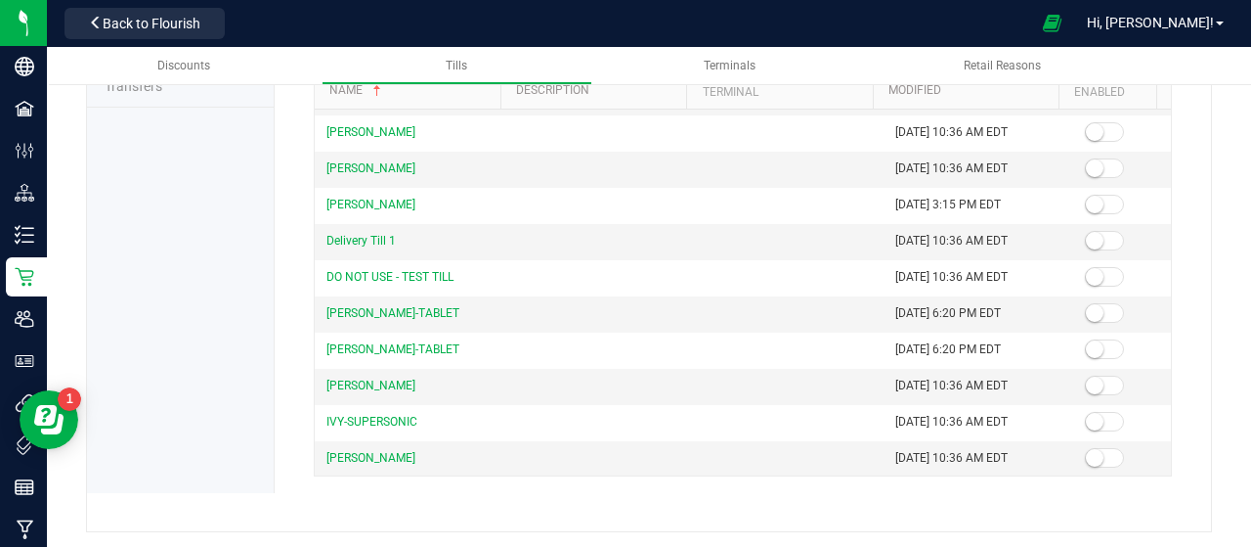
scroll to position [203, 0]
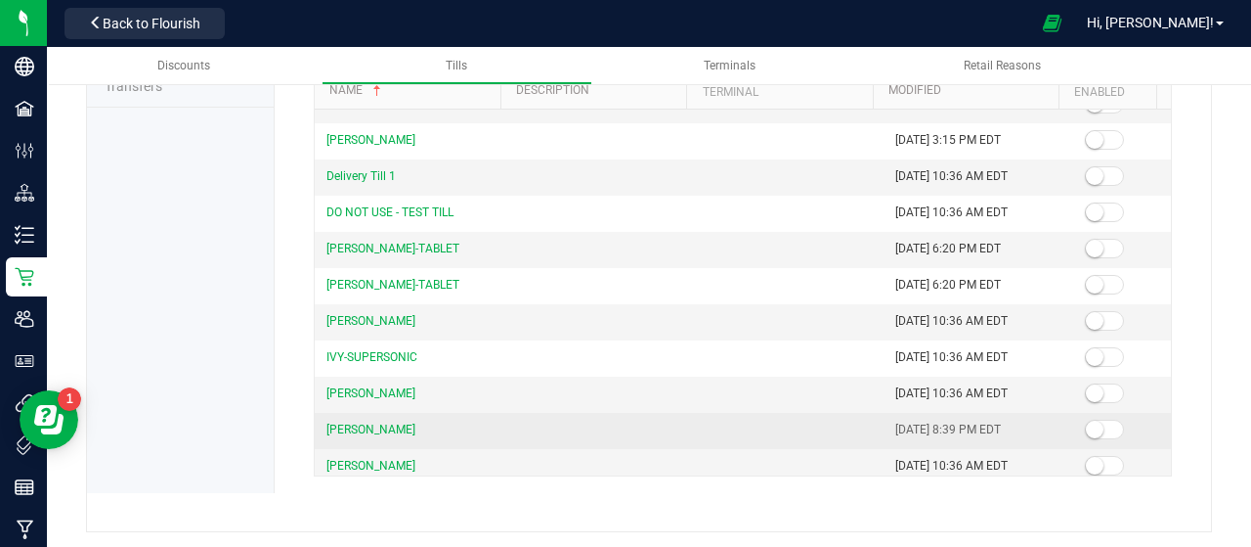
click at [1126, 413] on td at bounding box center [1123, 431] width 98 height 36
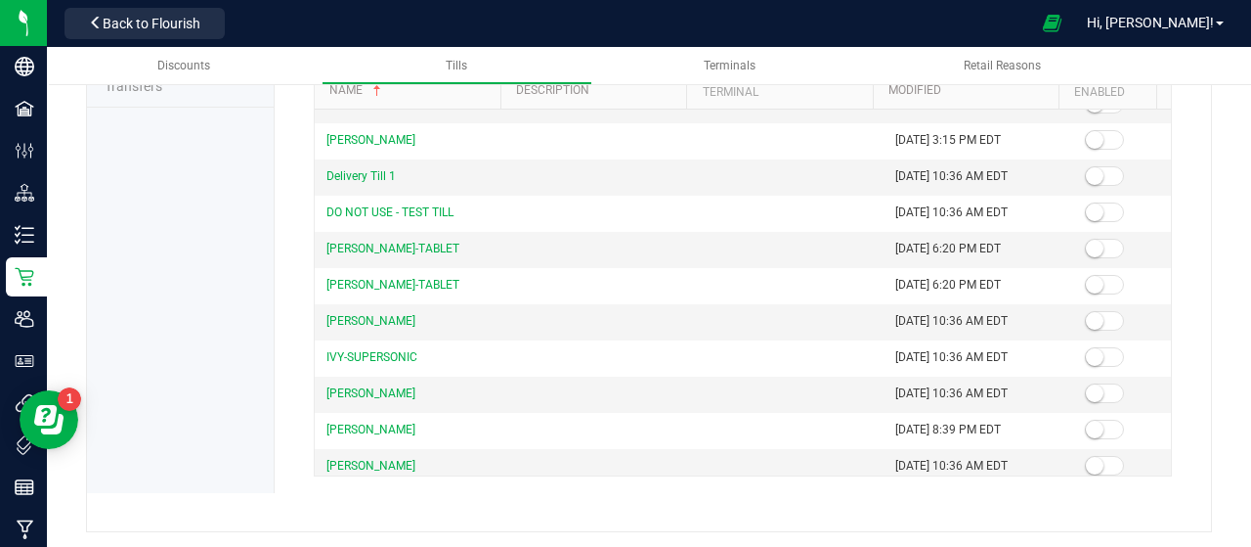
scroll to position [172, 0]
click at [1207, 338] on div "Jax [PERSON_NAME] Vaults and Sub-Vaults Transfers Tills New Till Enabled Disabl…" at bounding box center [649, 214] width 1205 height 676
